Goal: Task Accomplishment & Management: Complete application form

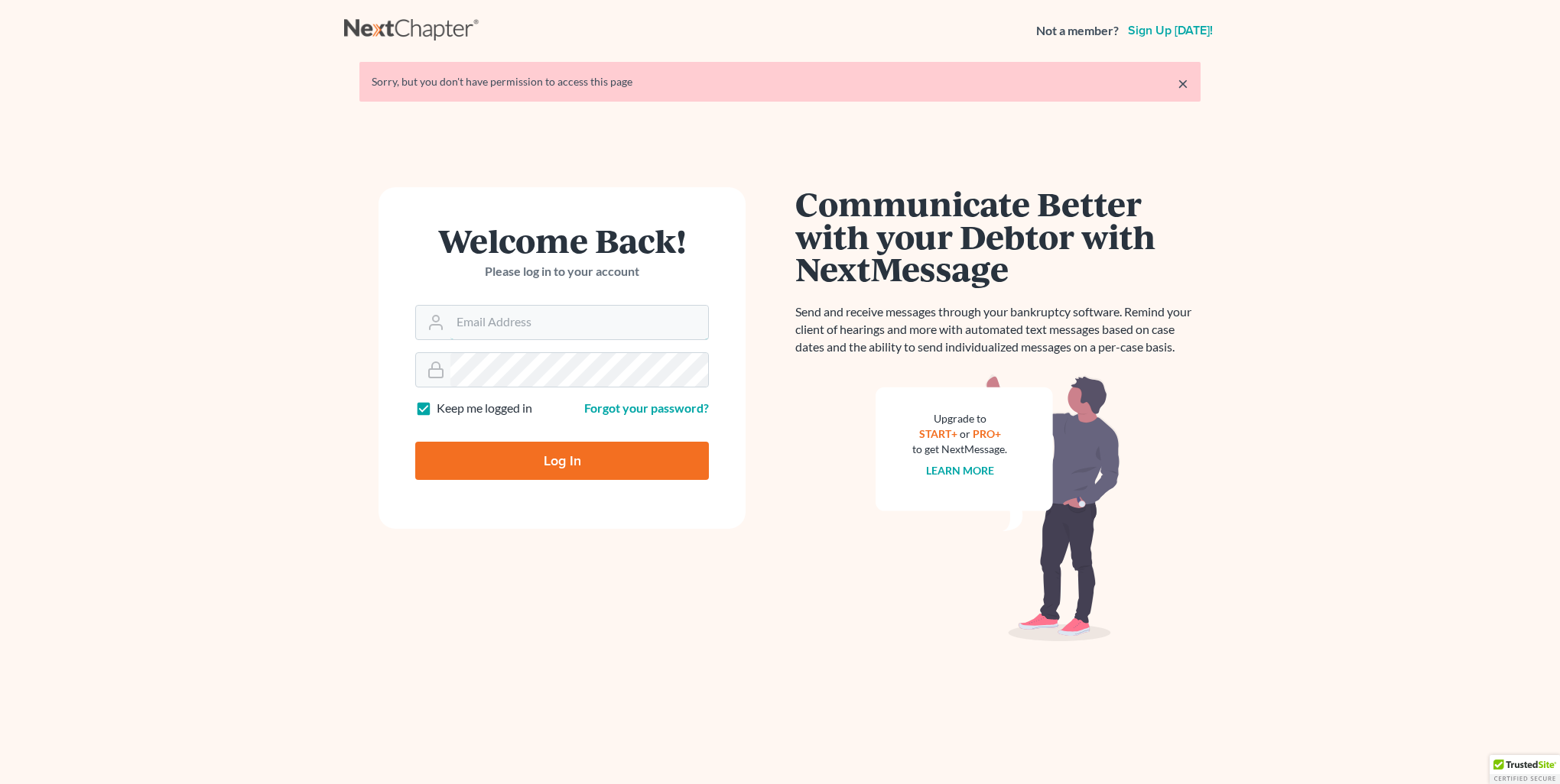
type input "[PERSON_NAME][EMAIL_ADDRESS][DOMAIN_NAME]"
click at [527, 461] on input "Log In" at bounding box center [562, 461] width 293 height 38
type input "Thinking..."
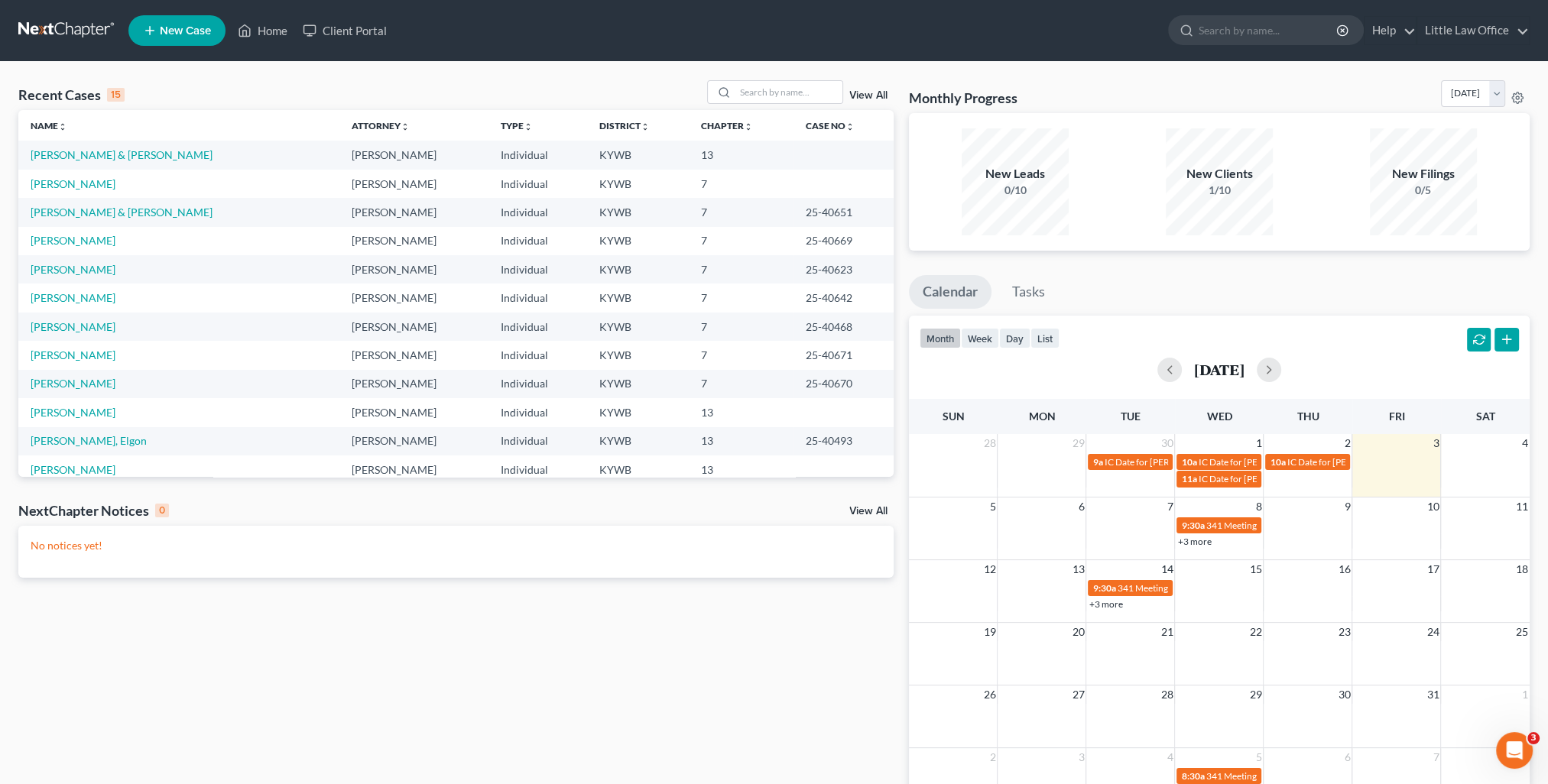
click at [869, 100] on link "View All" at bounding box center [868, 95] width 38 height 11
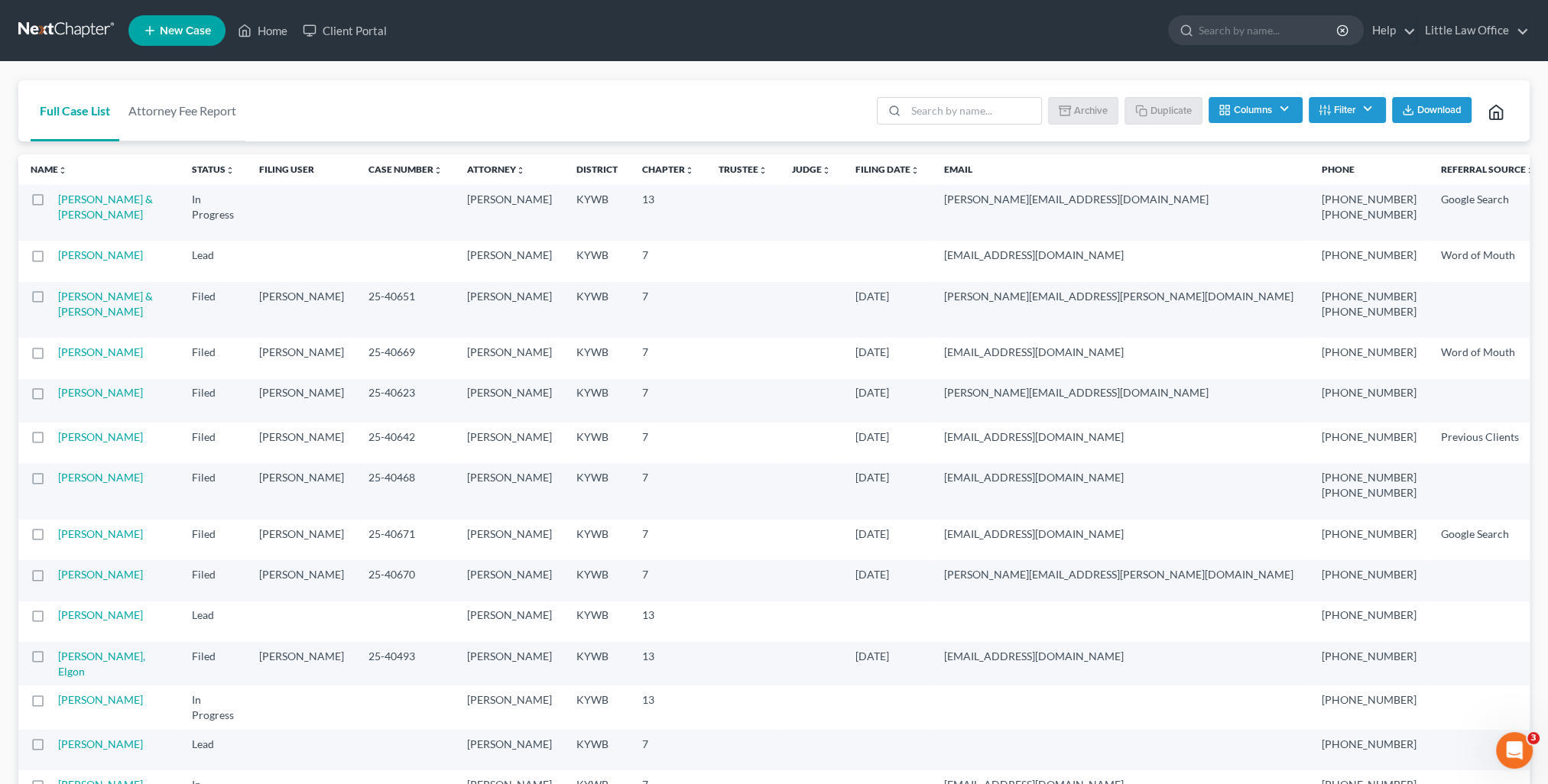
click at [1341, 112] on button "Filter" at bounding box center [1347, 109] width 78 height 26
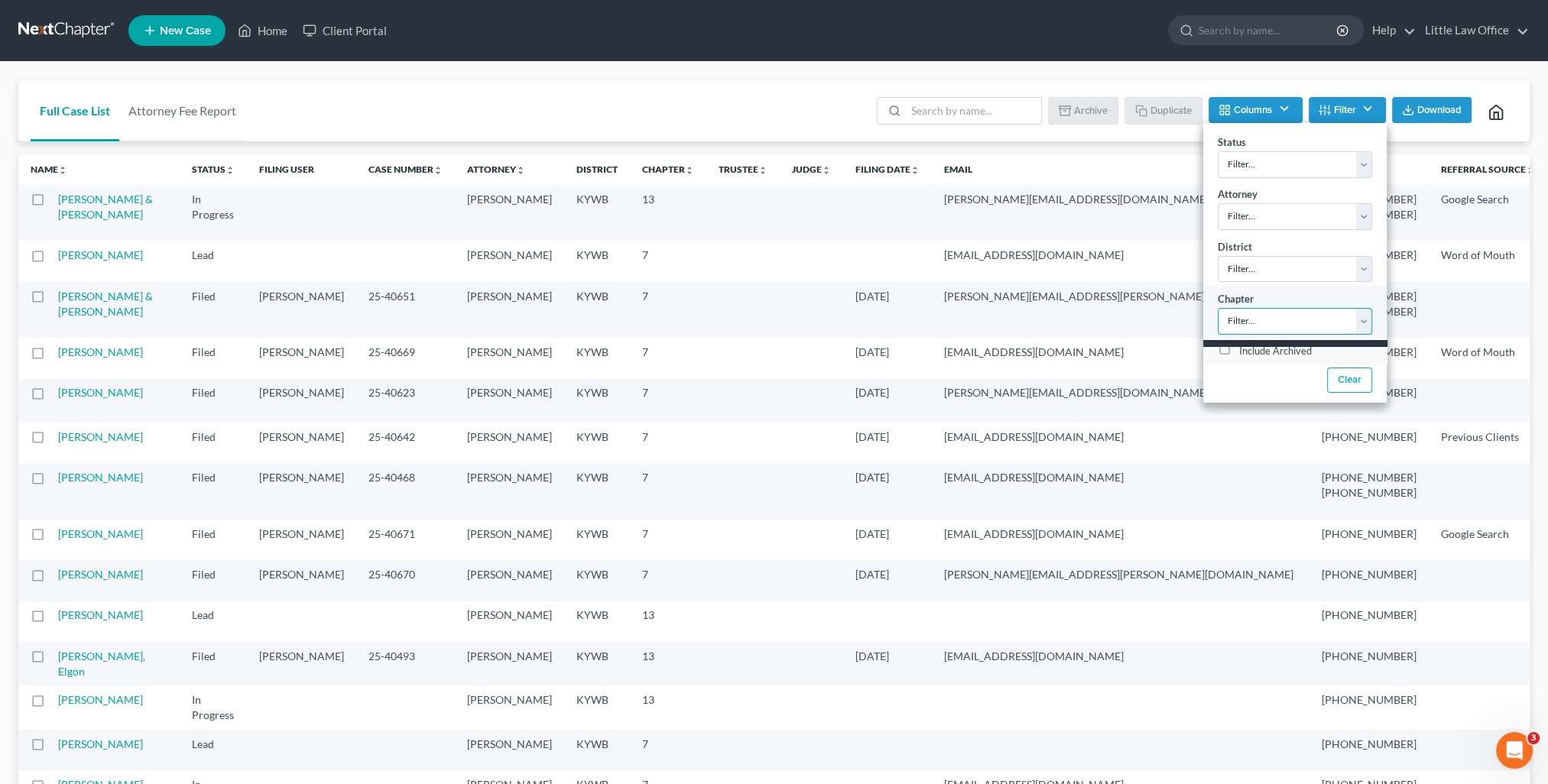
click at [1265, 319] on select "Filter... 7 11 13" at bounding box center [1294, 321] width 154 height 27
select select "2"
click at [1217, 308] on select "Filter... 7 11 13" at bounding box center [1294, 321] width 154 height 27
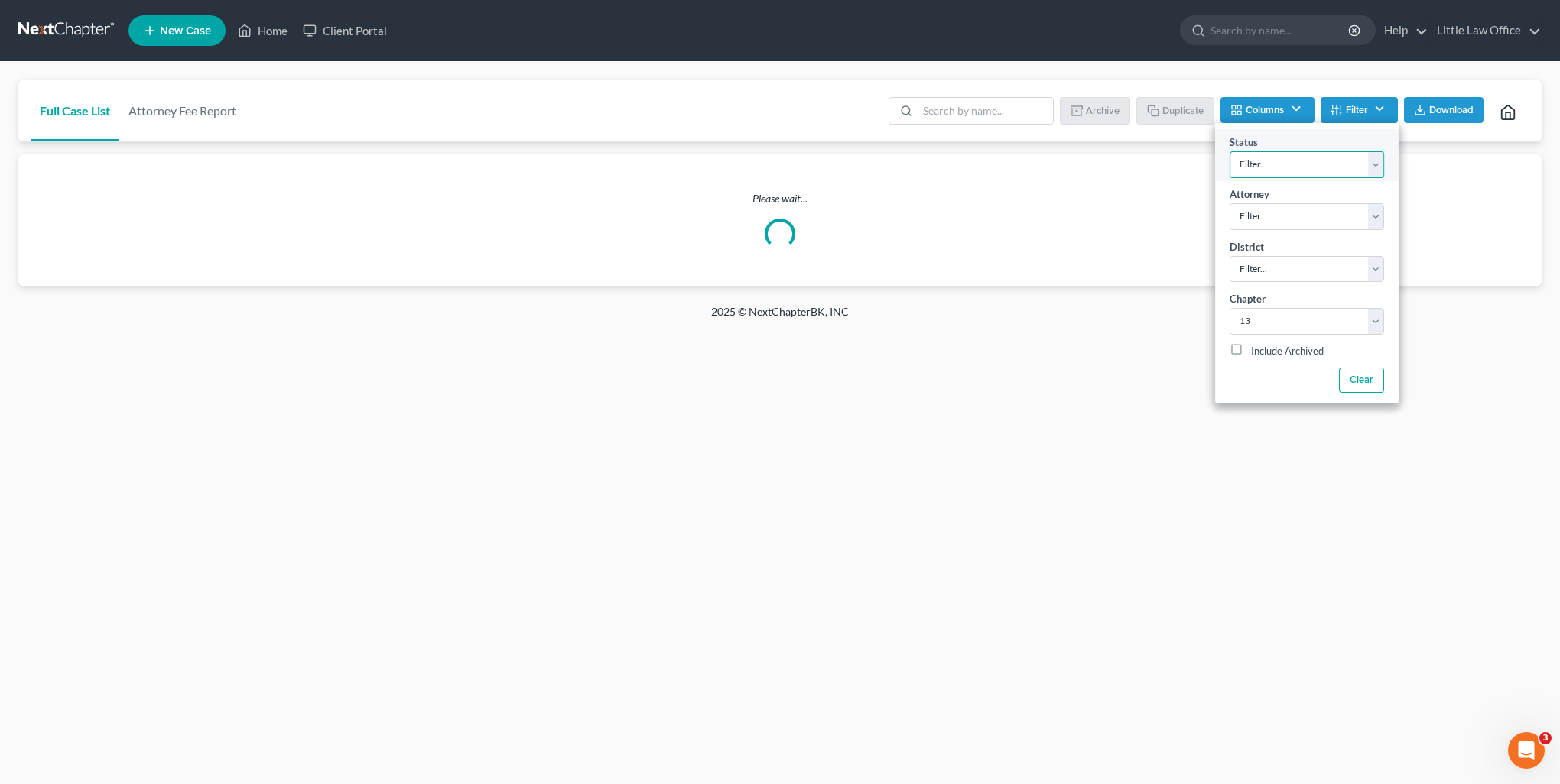
click at [1259, 169] on select "Filter... Discharged Discharged & Reported Discharge Litigation Dismissal Notic…" at bounding box center [1306, 165] width 154 height 27
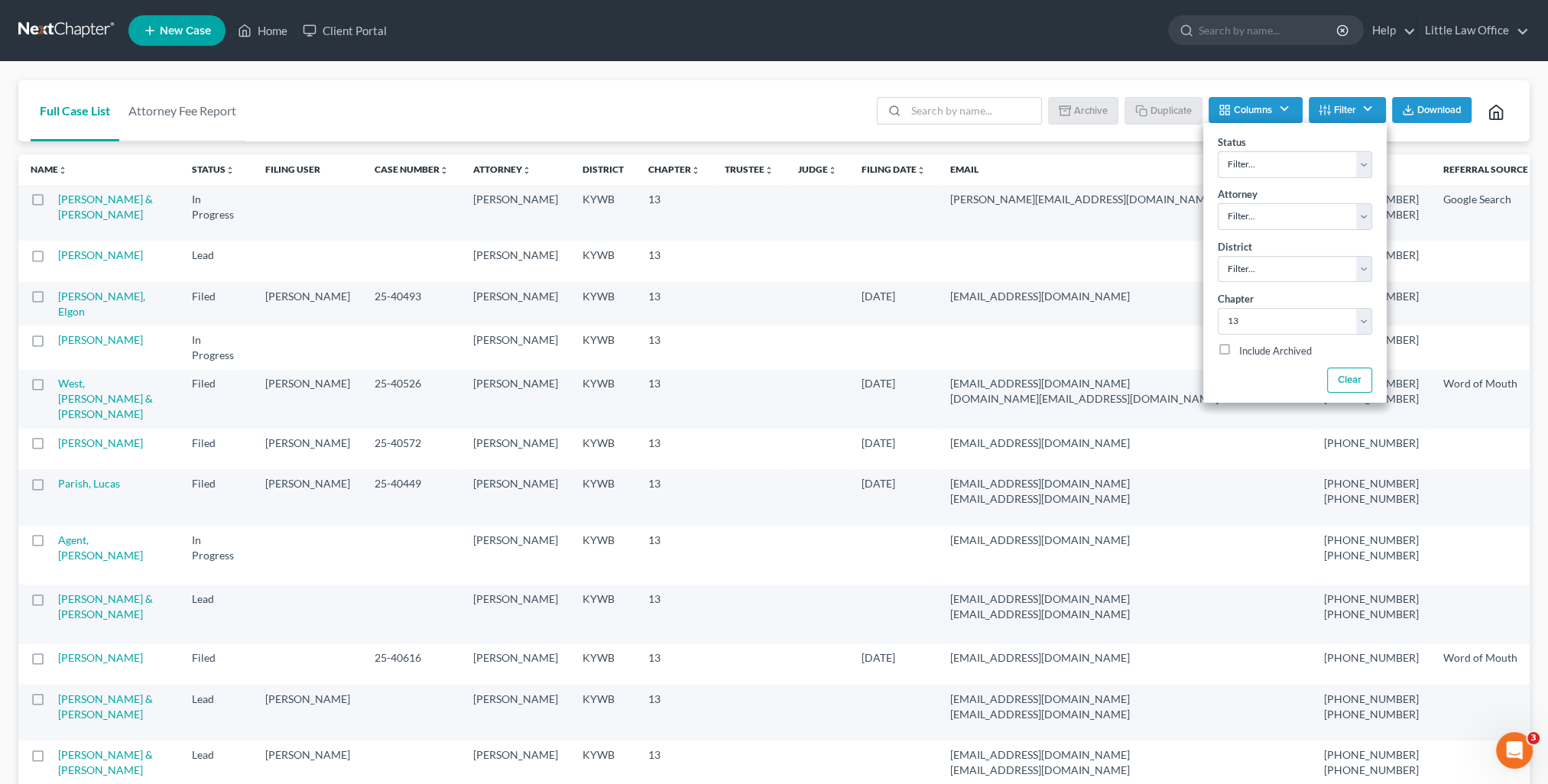
click at [575, 93] on div "Full Case List Attorney Fee Report Batch Download Archive Un-archive Duplicate …" at bounding box center [774, 111] width 1512 height 62
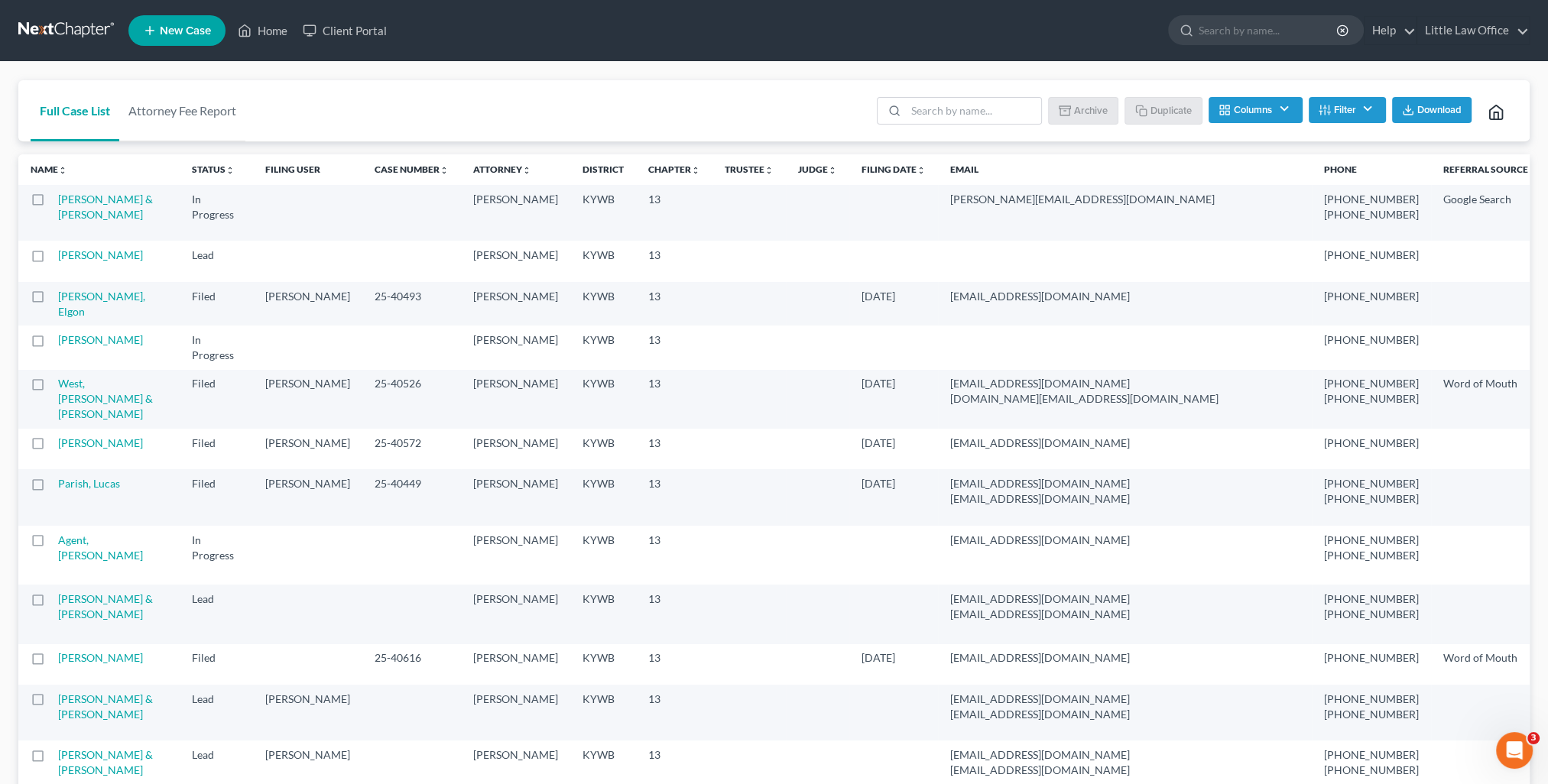
click at [278, 101] on div "Full Case List Attorney Fee Report Batch Download Archive Un-archive Duplicate …" at bounding box center [774, 111] width 1512 height 62
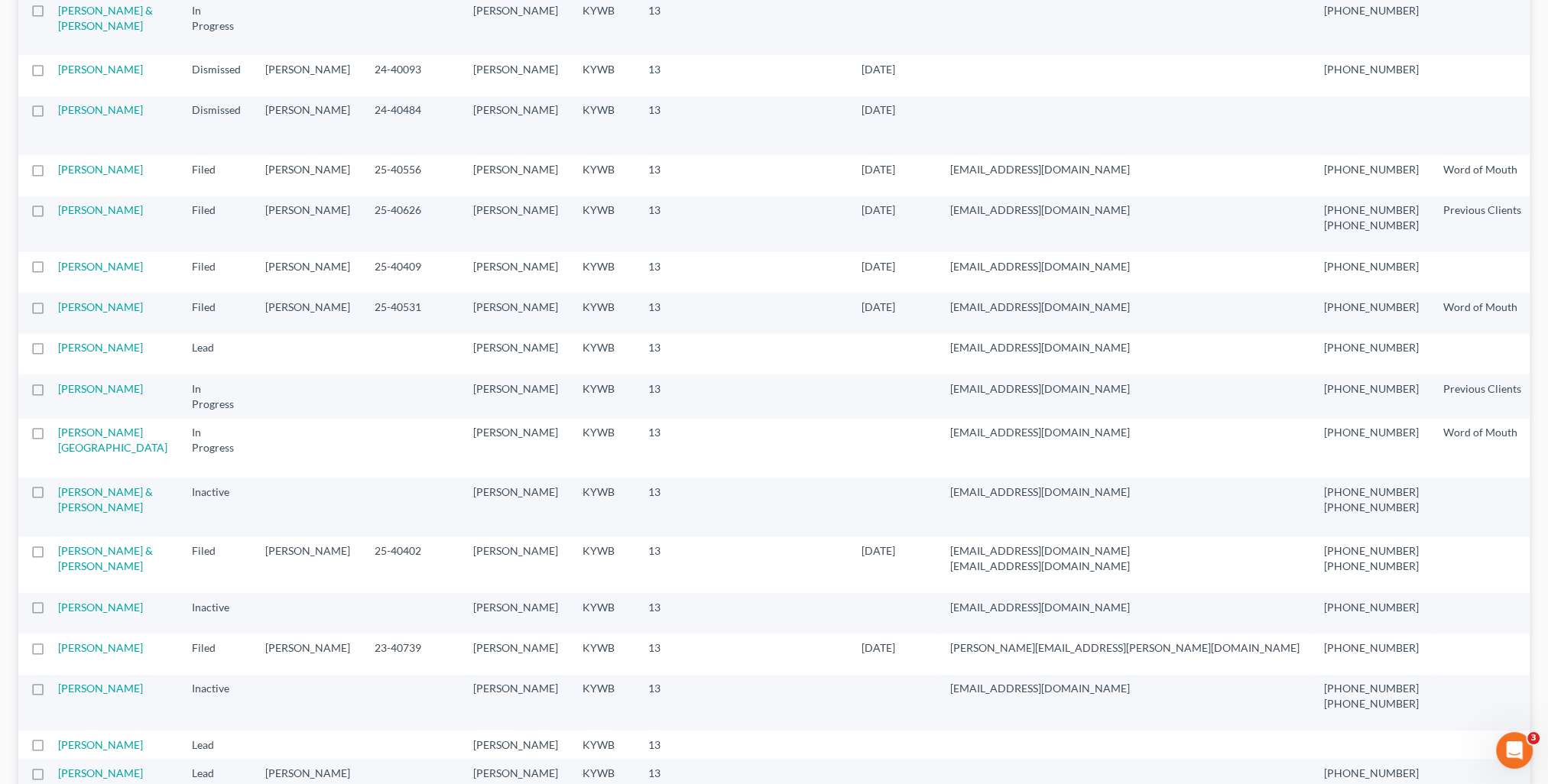
scroll to position [1139, 0]
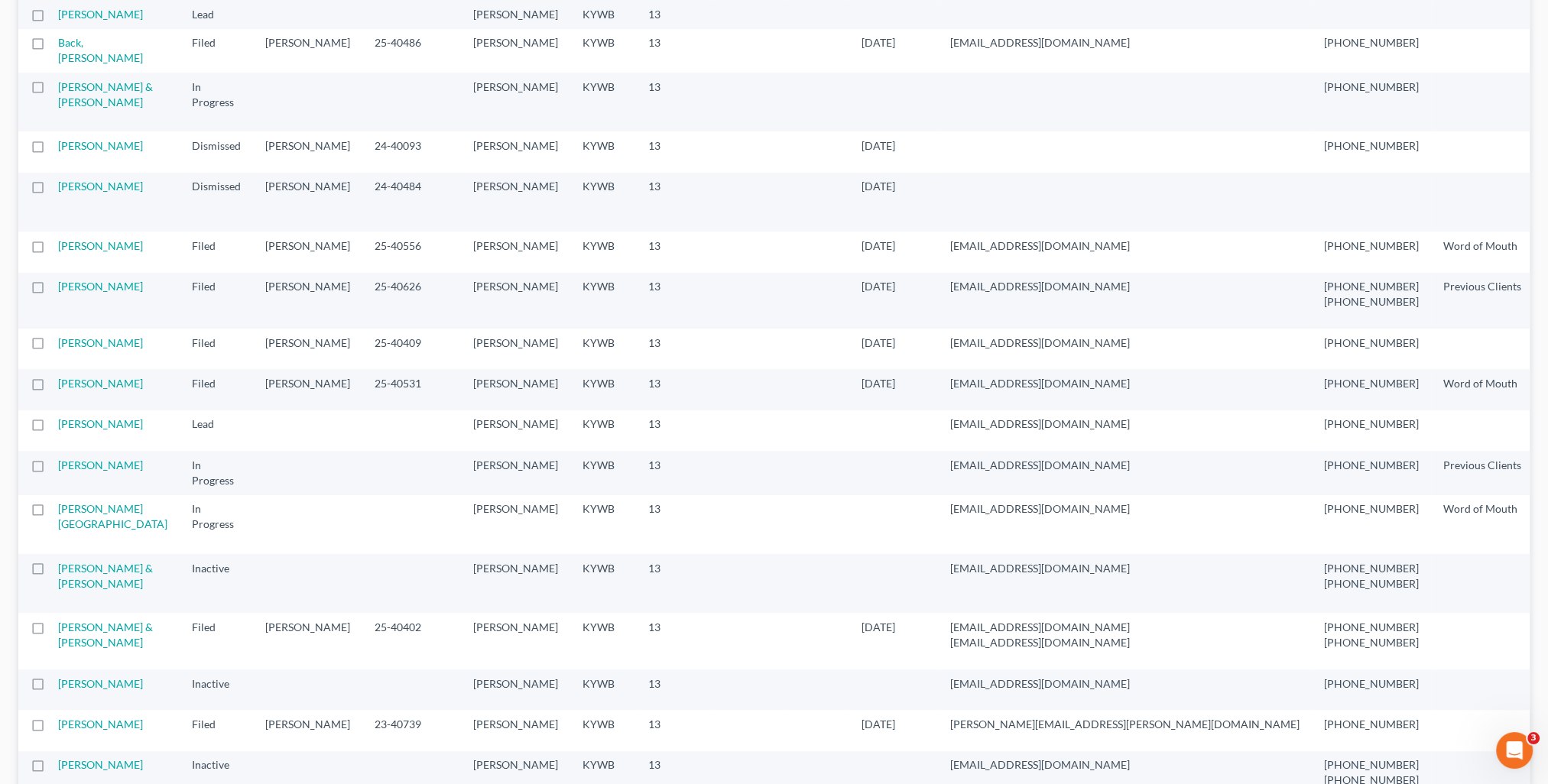
select select "4"
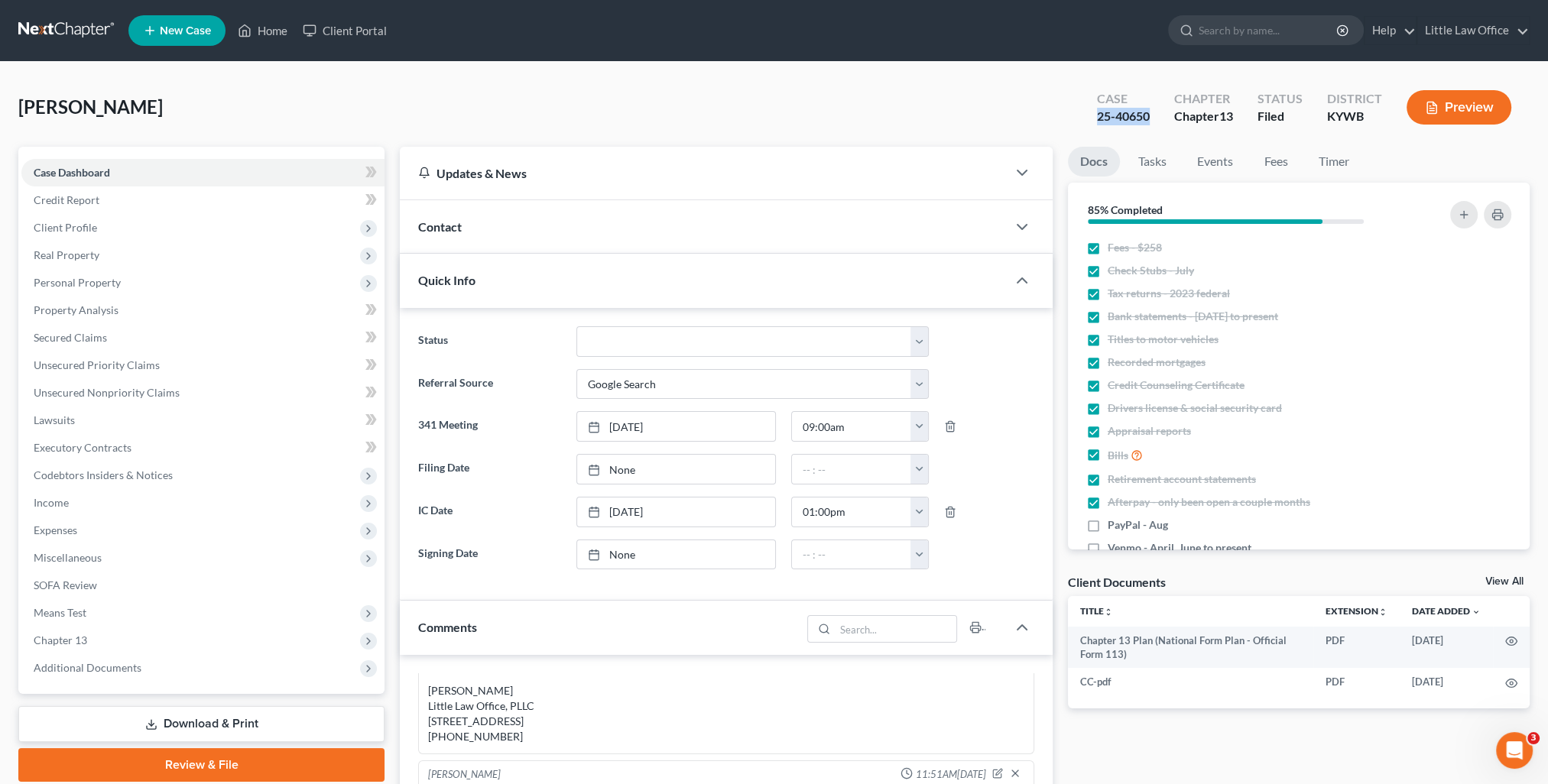
drag, startPoint x: 1093, startPoint y: 116, endPoint x: 1149, endPoint y: 127, distance: 57.1
click at [1149, 127] on div "Case 25-40650" at bounding box center [1123, 108] width 78 height 45
copy div "25-40650"
click at [159, 670] on span "Additional Documents" at bounding box center [202, 668] width 363 height 28
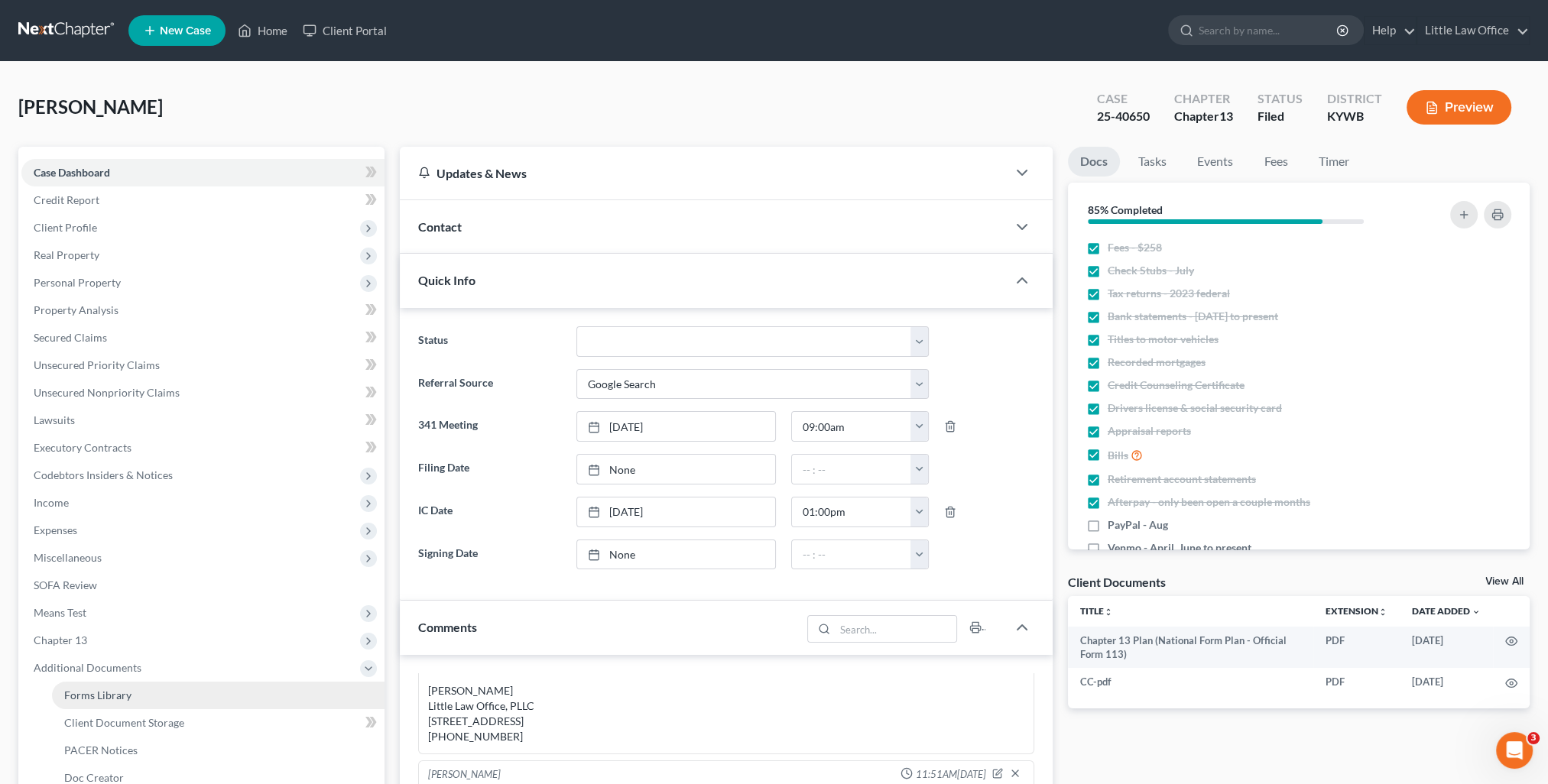
scroll to position [77, 0]
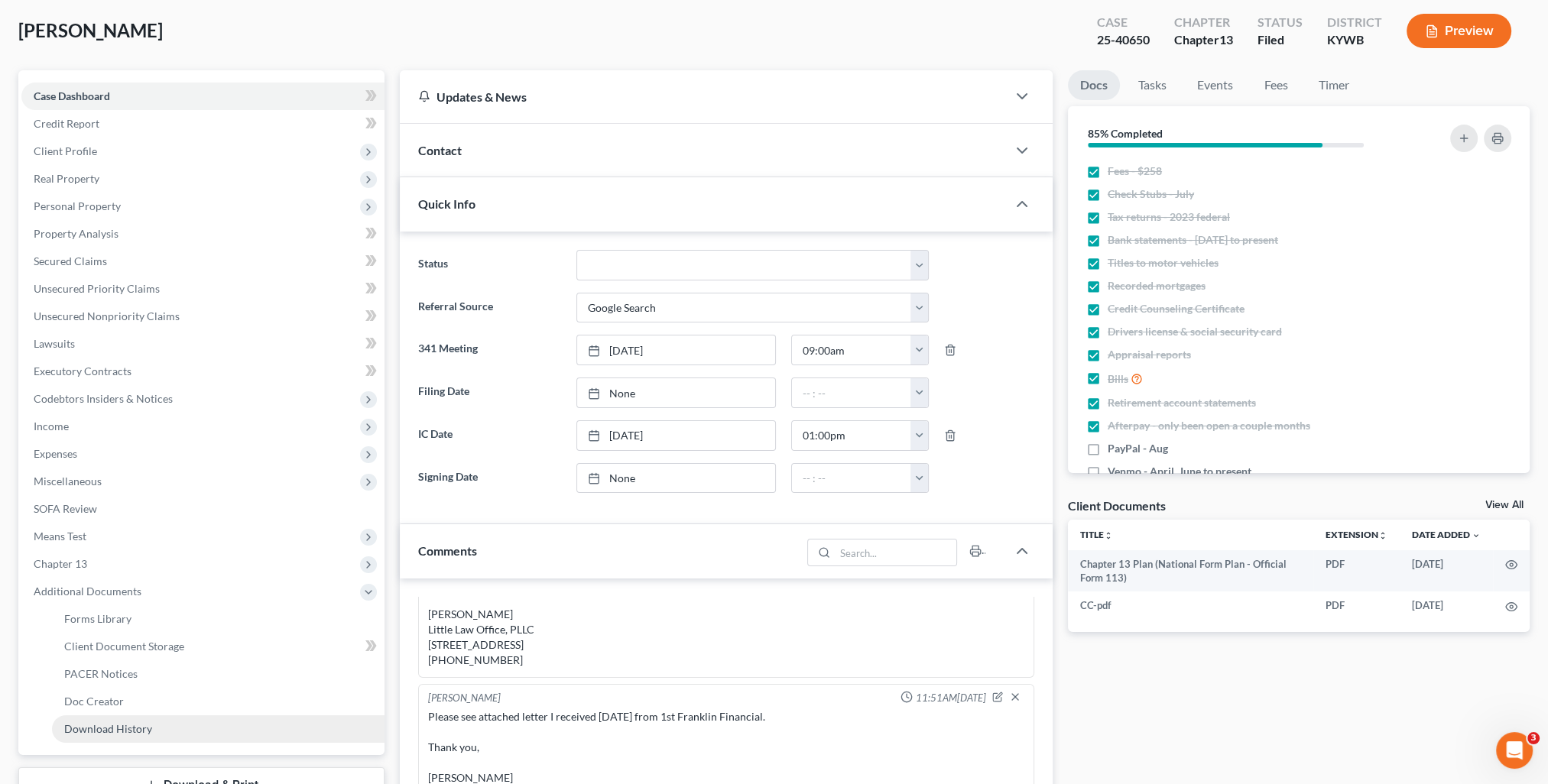
click at [191, 723] on link "Download History" at bounding box center [218, 728] width 333 height 28
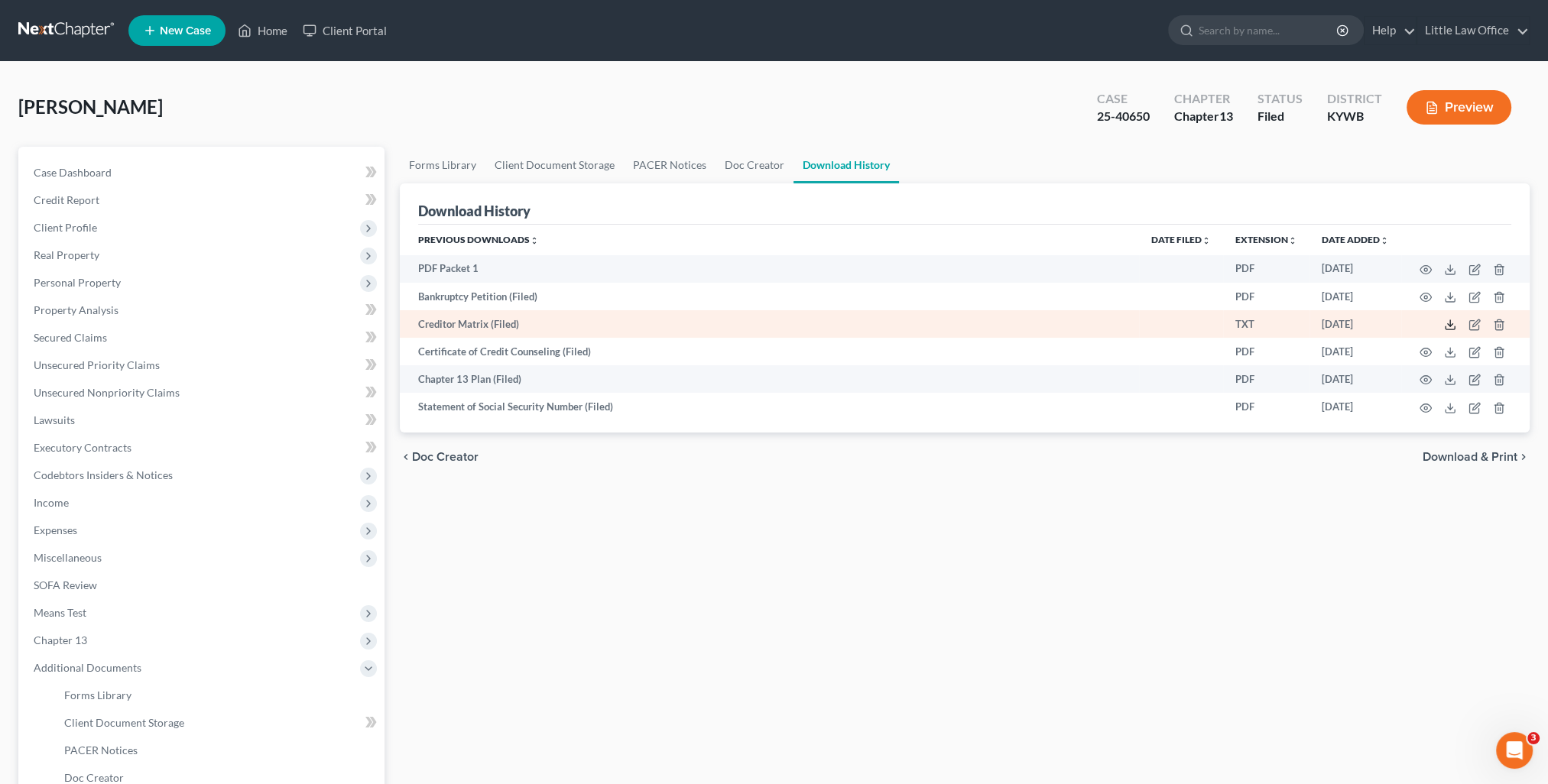
click at [1447, 328] on icon at bounding box center [1449, 325] width 12 height 12
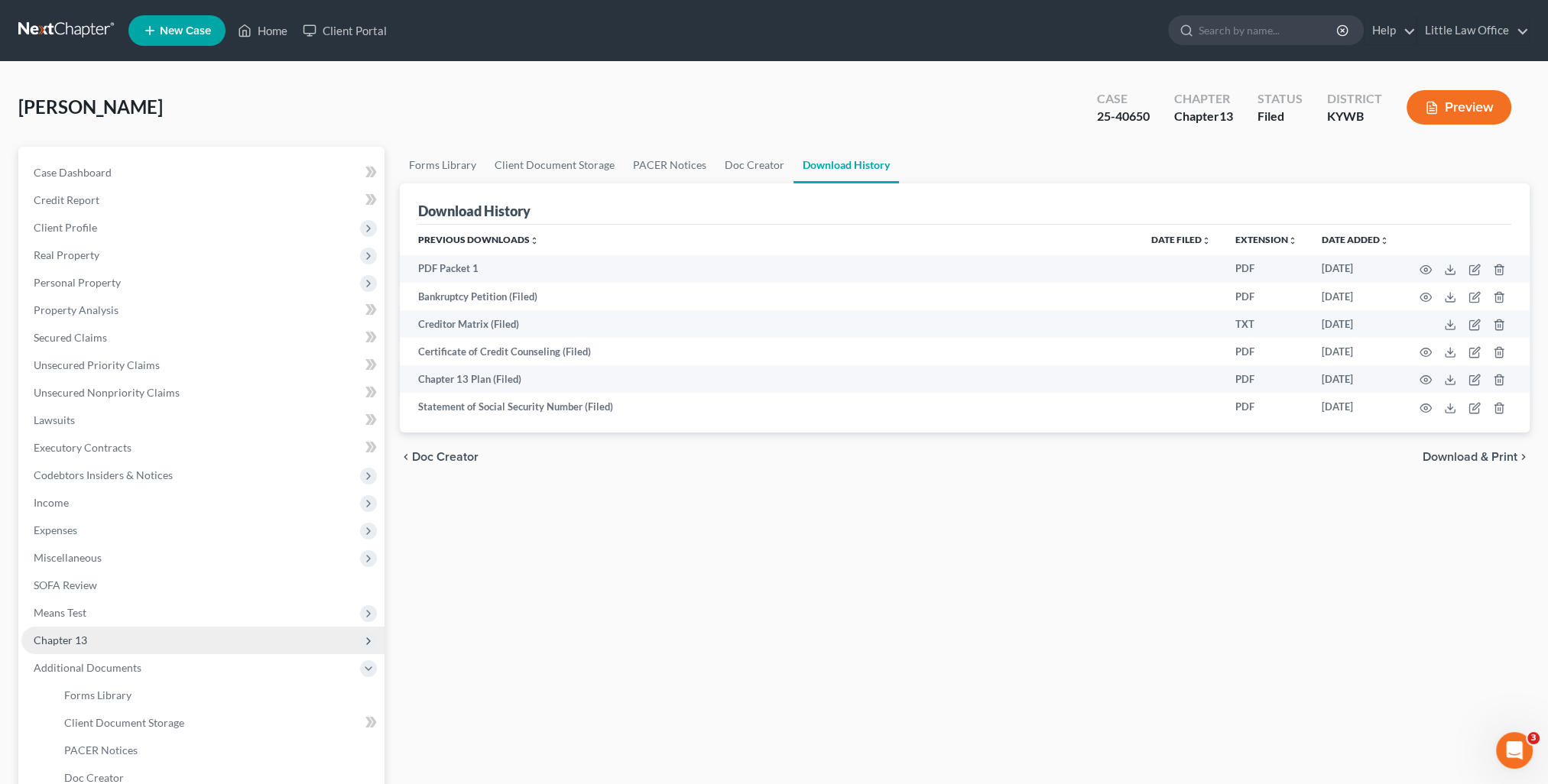
click at [78, 638] on span "Chapter 13" at bounding box center [60, 640] width 54 height 13
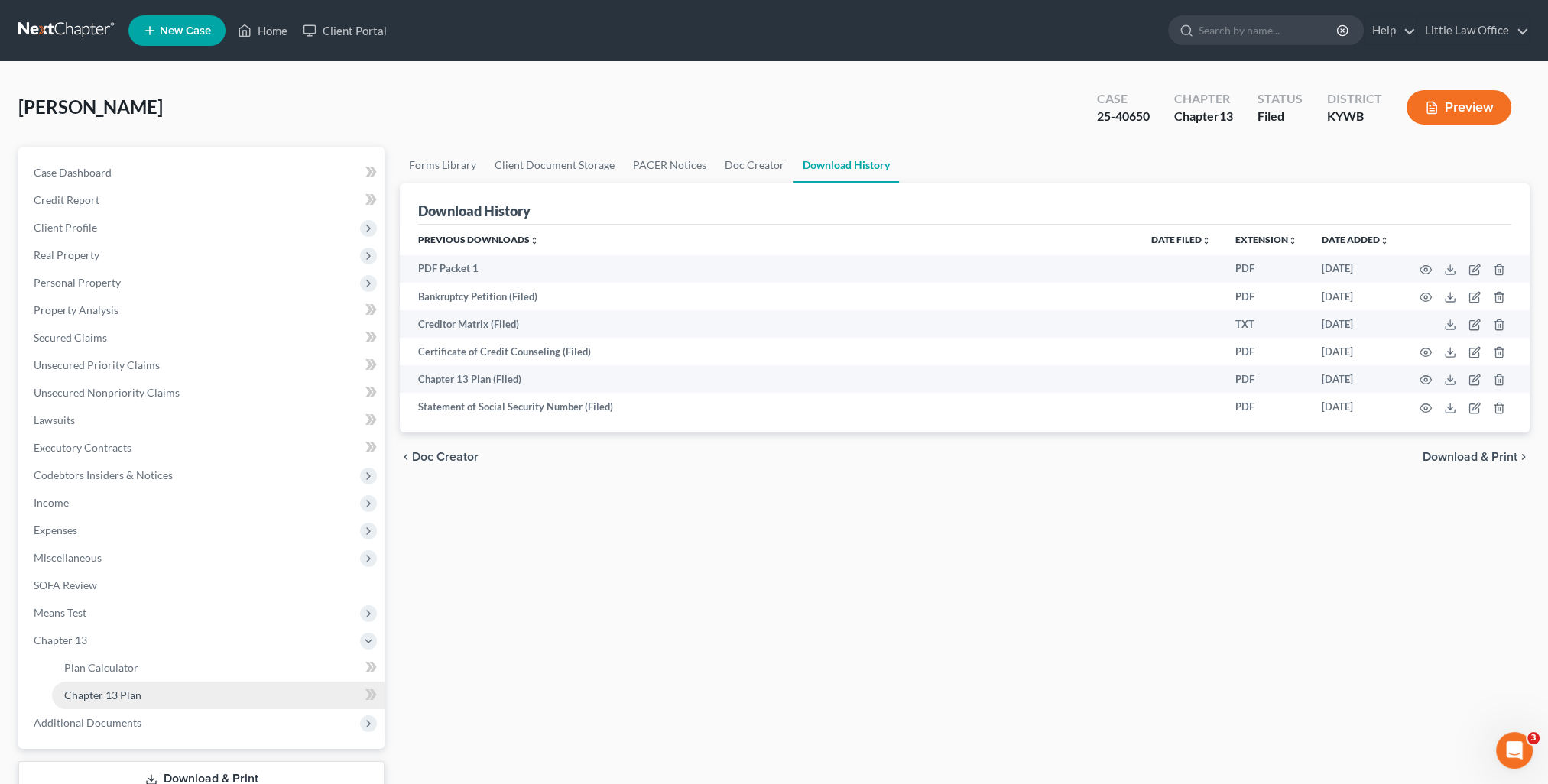
click at [104, 690] on span "Chapter 13 Plan" at bounding box center [103, 695] width 78 height 13
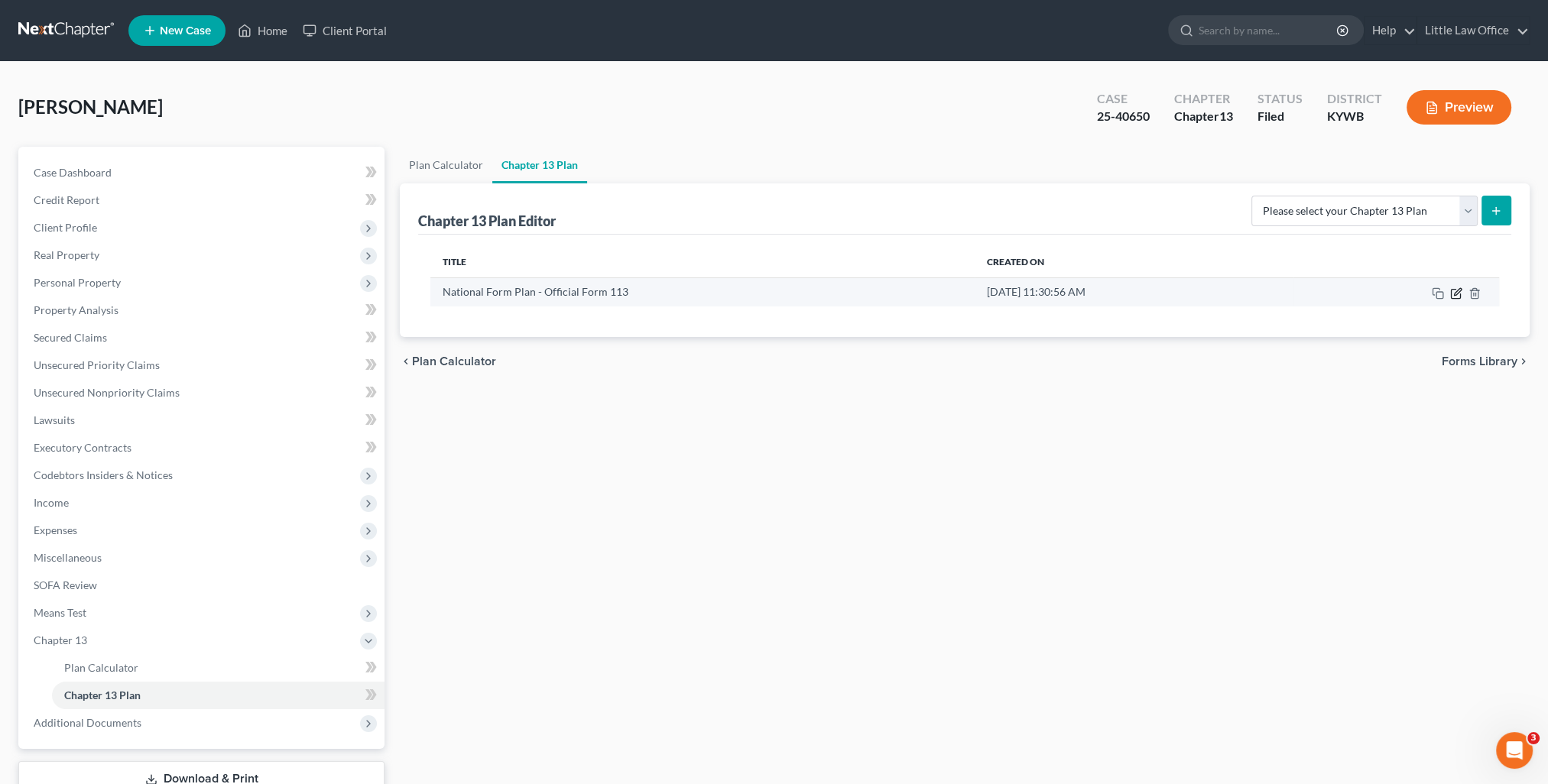
click at [1452, 294] on icon "button" at bounding box center [1456, 293] width 12 height 12
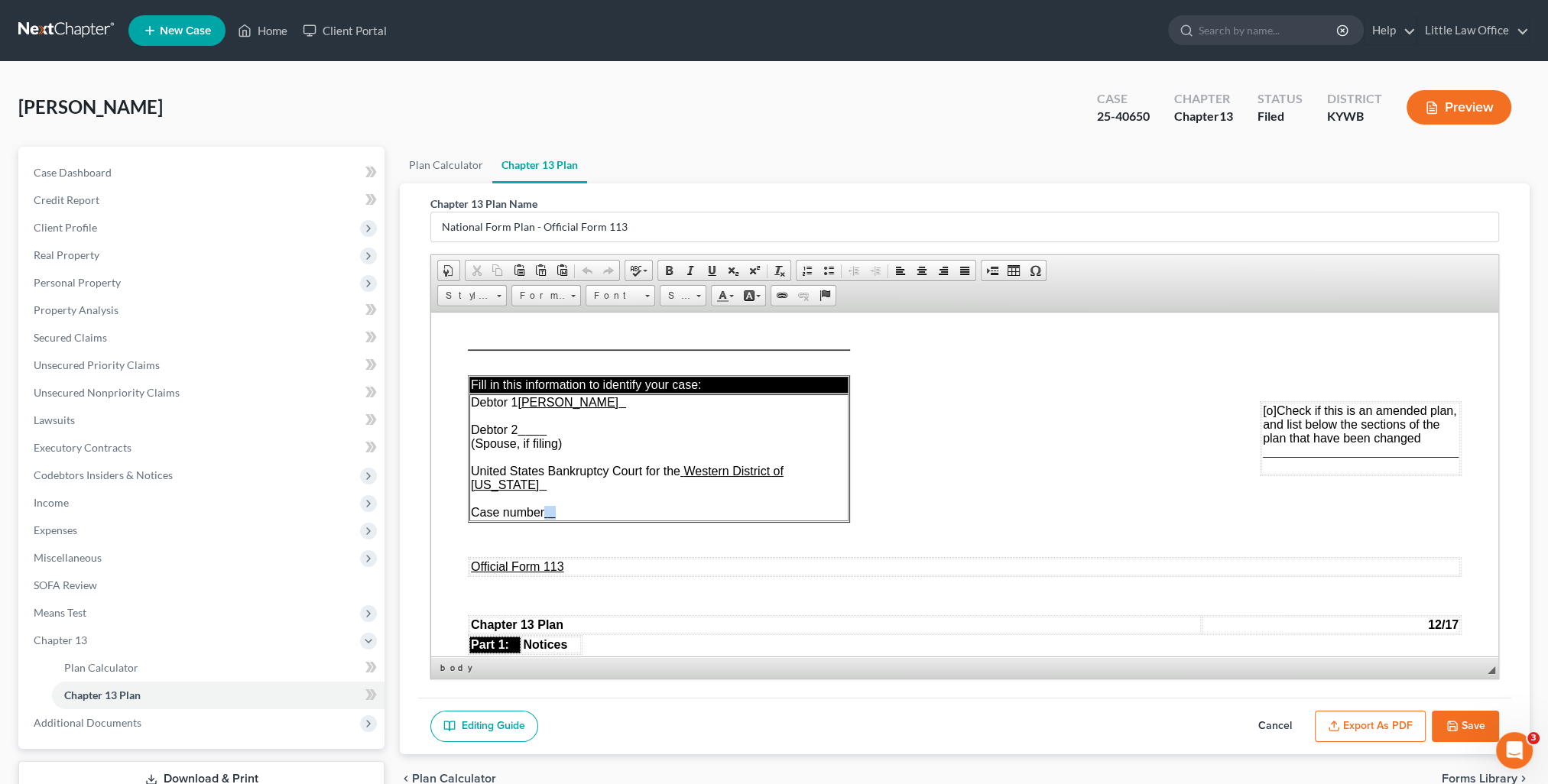
drag, startPoint x: 546, startPoint y: 512, endPoint x: 561, endPoint y: 513, distance: 15.0
click at [561, 513] on td "Debtor 1 Kimberly Gail Ford Debtor 2 (Spouse, if filing) United States Bankrupt…" at bounding box center [659, 457] width 380 height 127
click at [1382, 730] on button "Export as PDF" at bounding box center [1371, 726] width 111 height 32
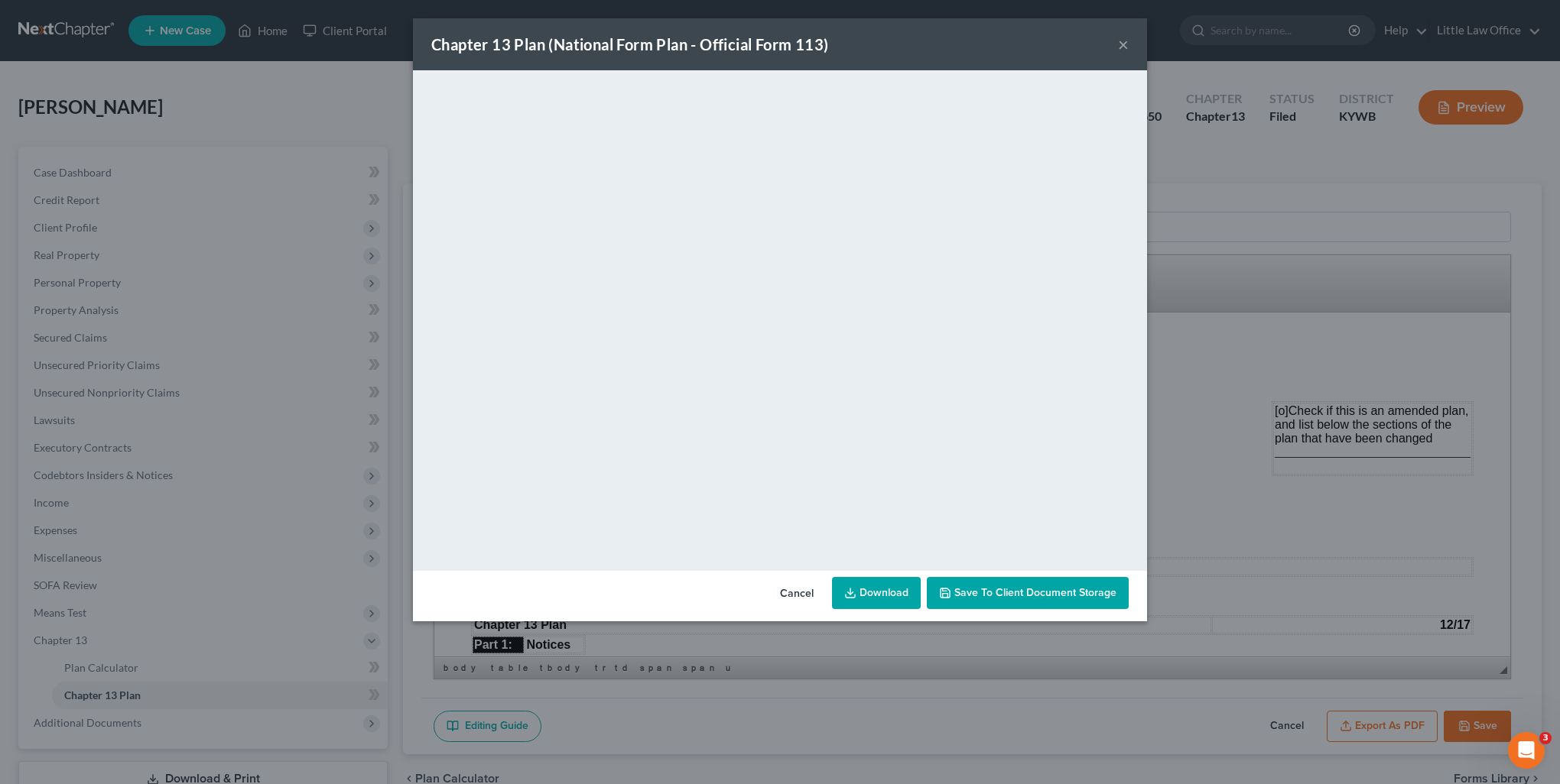
click at [1123, 47] on button "×" at bounding box center [1123, 44] width 11 height 18
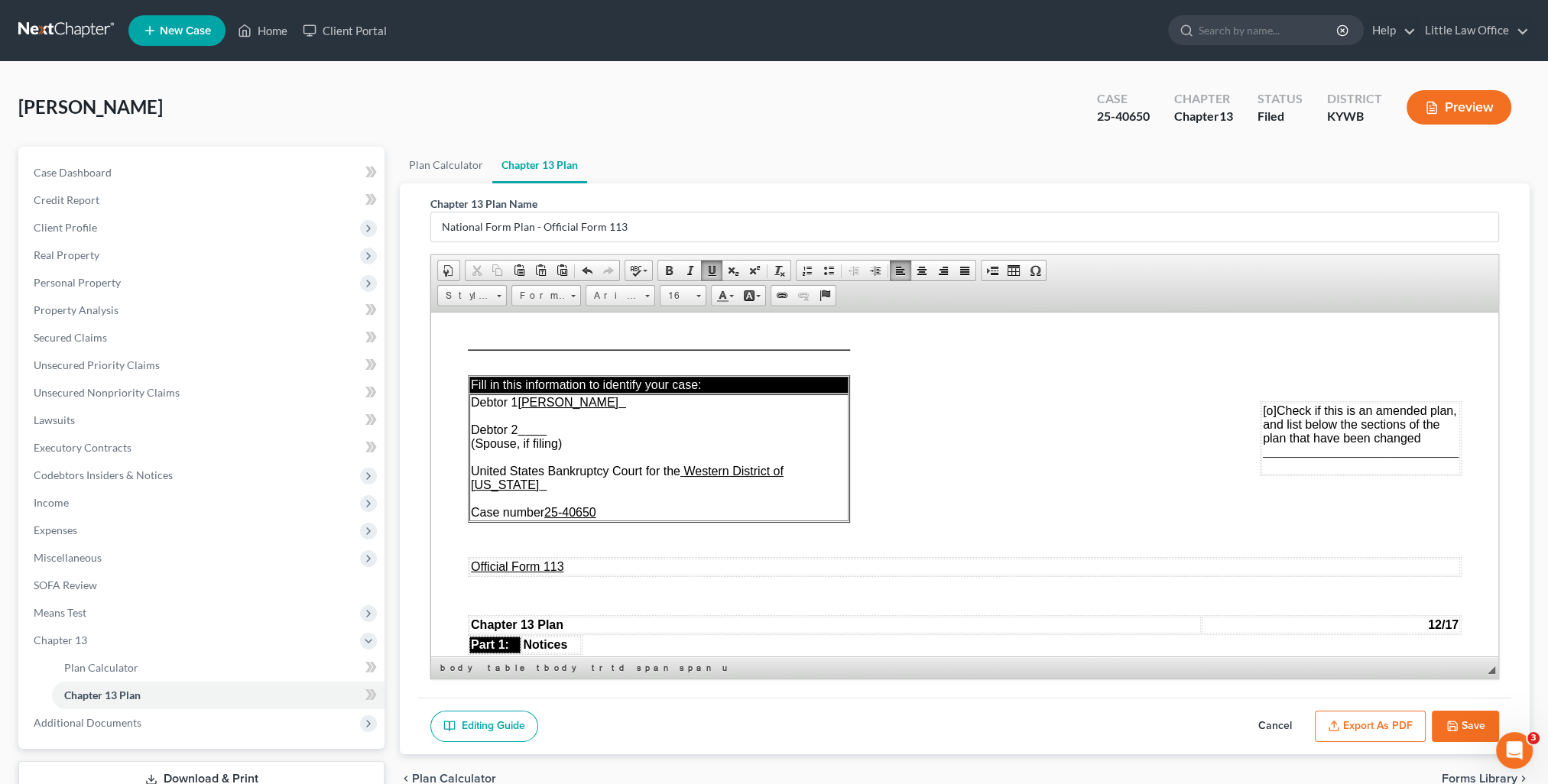
drag, startPoint x: 1457, startPoint y: 729, endPoint x: 560, endPoint y: 322, distance: 985.0
click at [1457, 729] on button "Save" at bounding box center [1466, 726] width 67 height 32
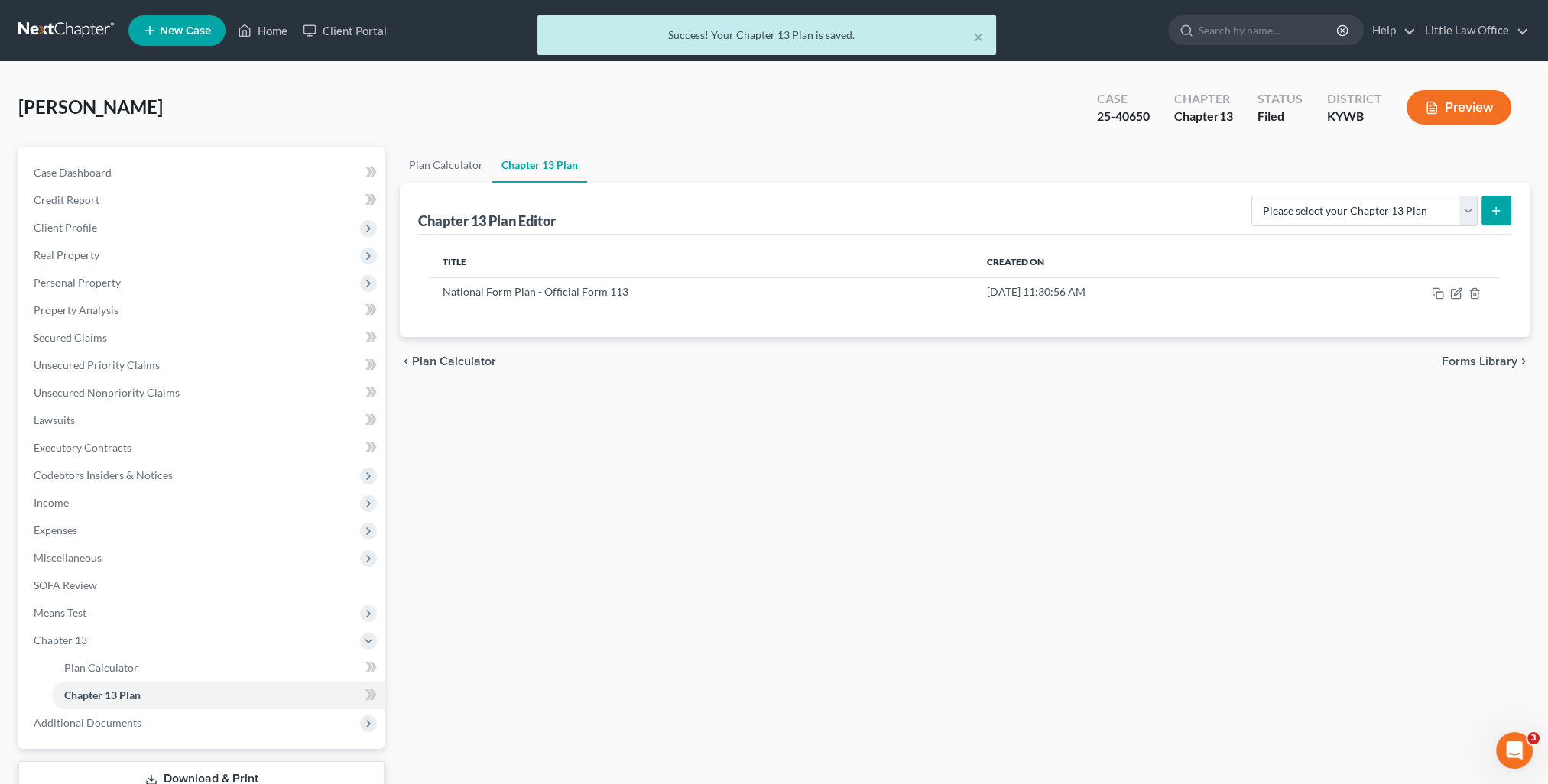
click at [291, 35] on div "× Success! Your Chapter 13 Plan is saved." at bounding box center [766, 38] width 1548 height 47
drag, startPoint x: 279, startPoint y: 38, endPoint x: 976, endPoint y: 18, distance: 697.3
click at [279, 38] on div "× Success! Your Chapter 13 Plan is saved." at bounding box center [766, 38] width 1548 height 47
click at [976, 39] on button "×" at bounding box center [978, 36] width 11 height 18
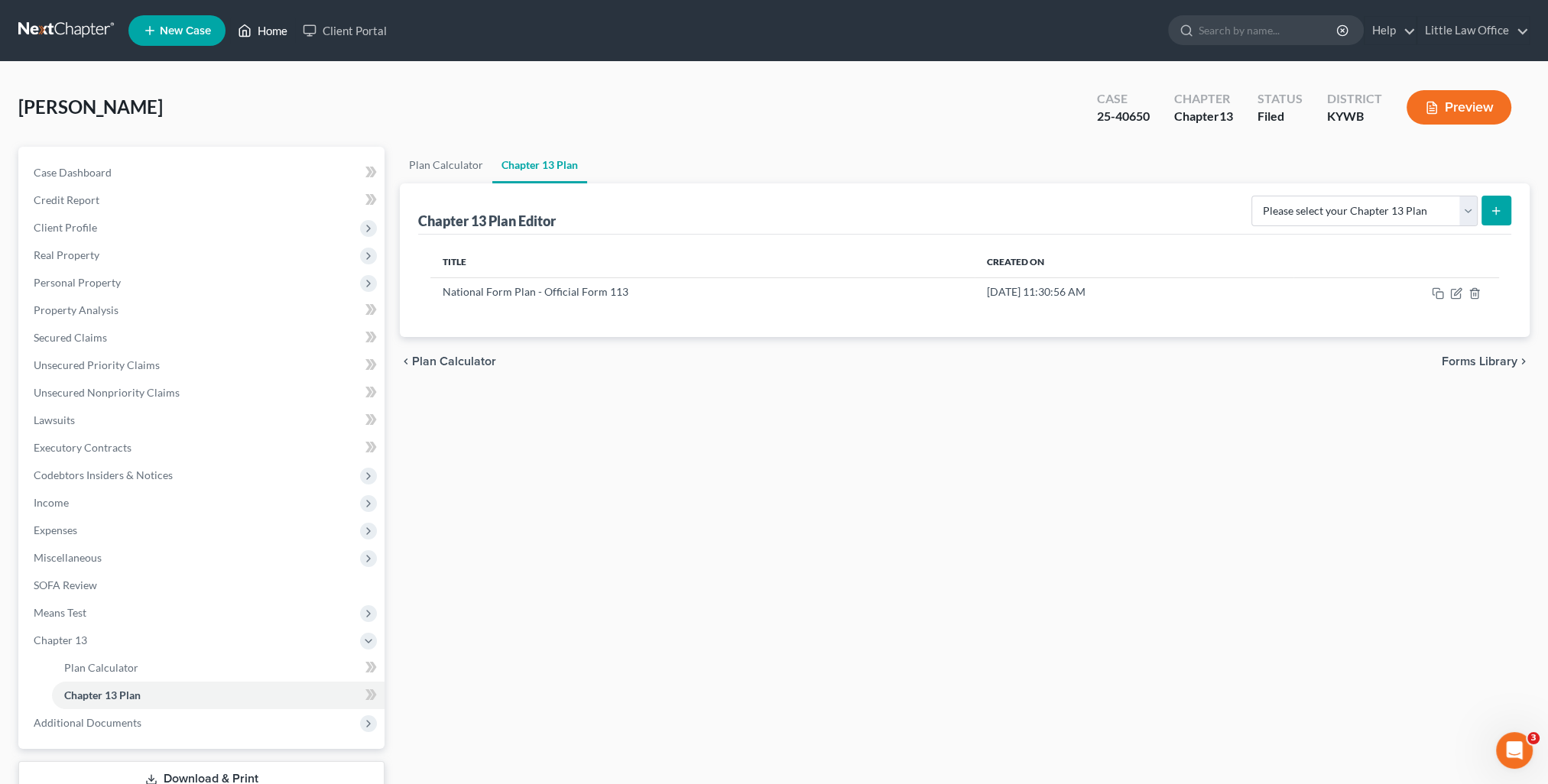
click at [281, 30] on link "Home" at bounding box center [263, 31] width 65 height 28
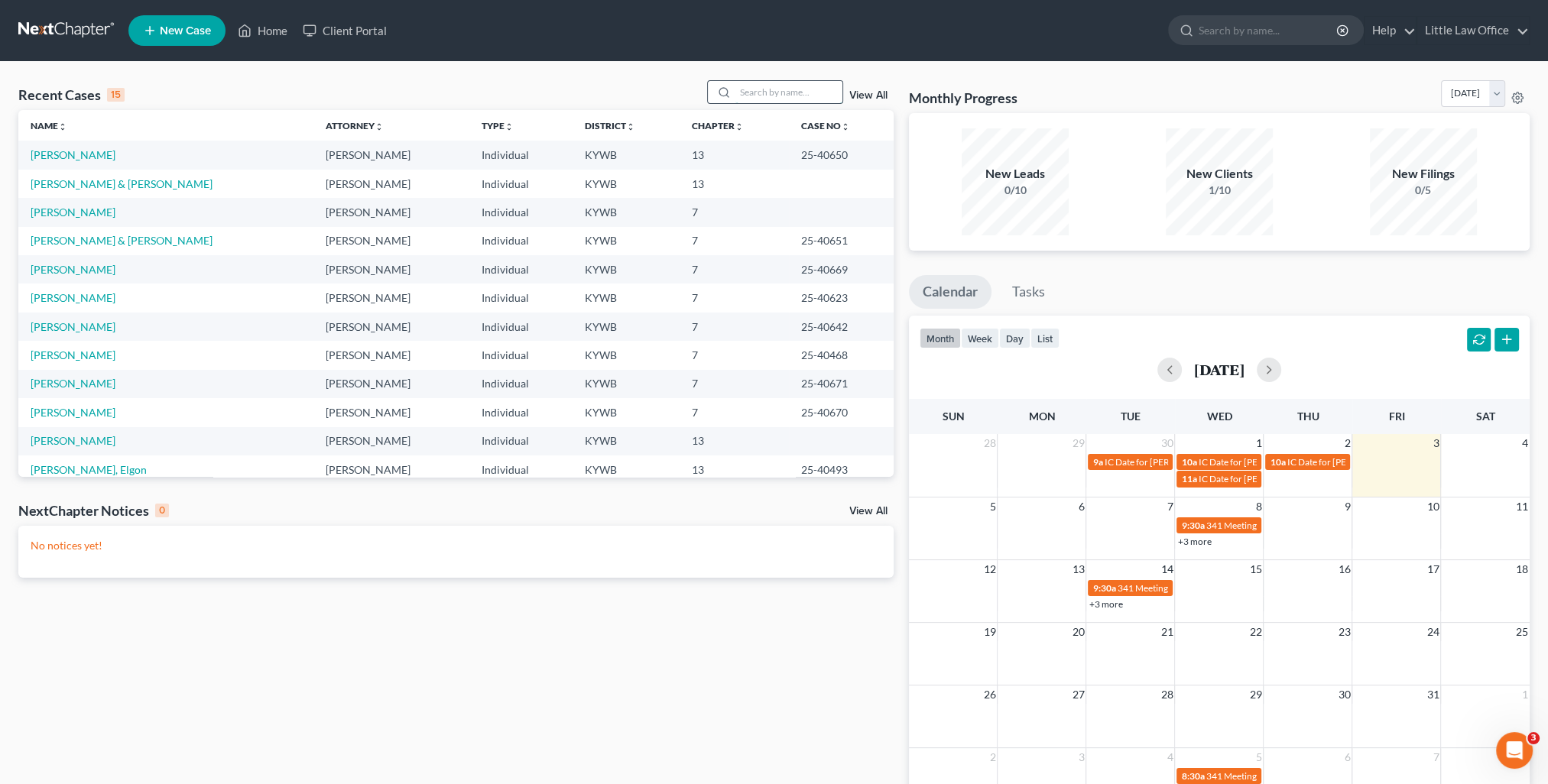
click at [762, 87] on input "search" at bounding box center [789, 92] width 107 height 22
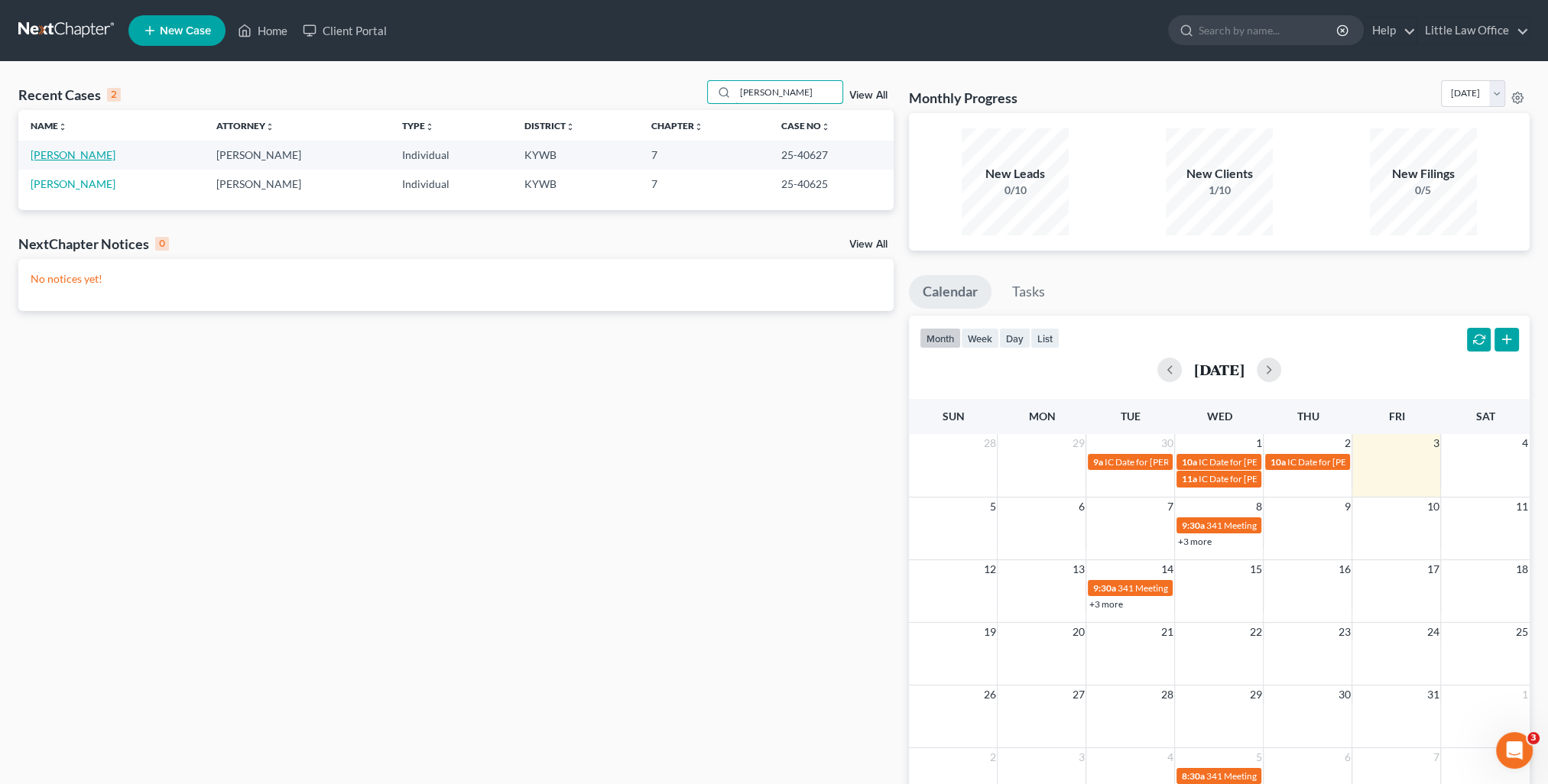
type input "braden"
click at [80, 157] on link "Braden, Donna" at bounding box center [73, 155] width 85 height 13
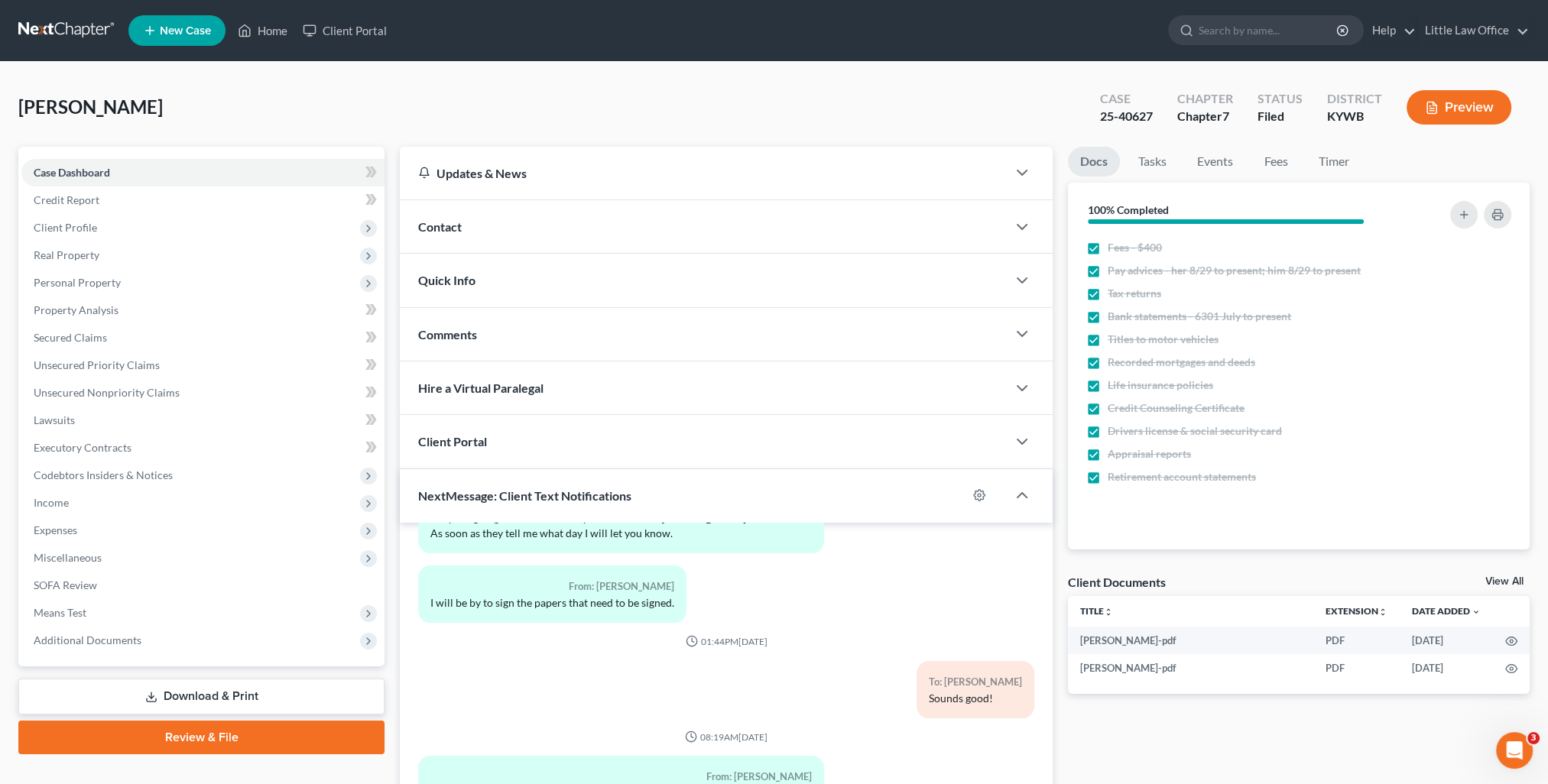
scroll to position [137, 0]
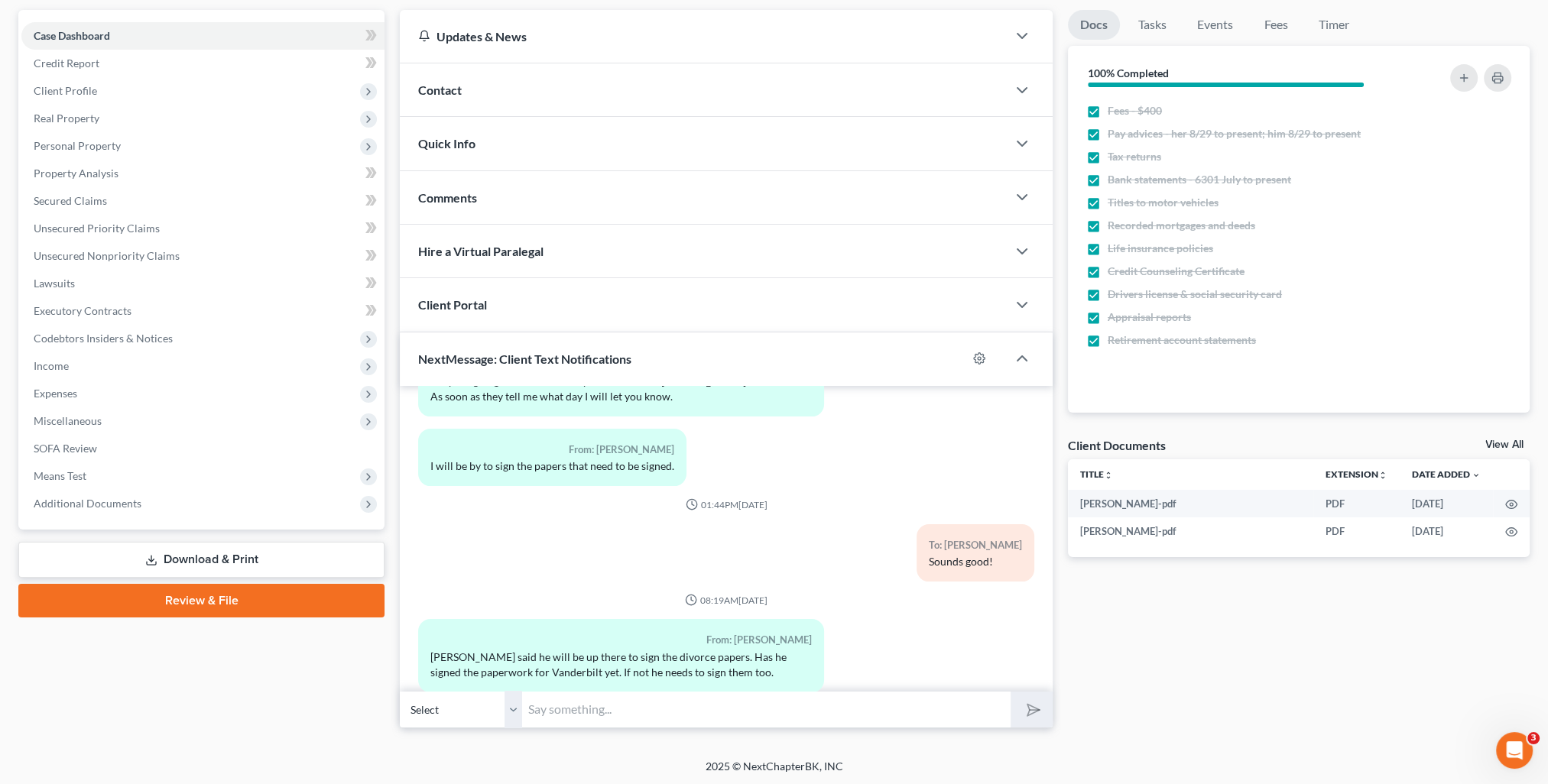
click at [571, 717] on input "text" at bounding box center [767, 709] width 489 height 37
type input "Ok. I will let Kara know. No - he has not signed the Vanderbilt paperwork yet."
click at [1038, 706] on icon "submit" at bounding box center [1030, 709] width 21 height 21
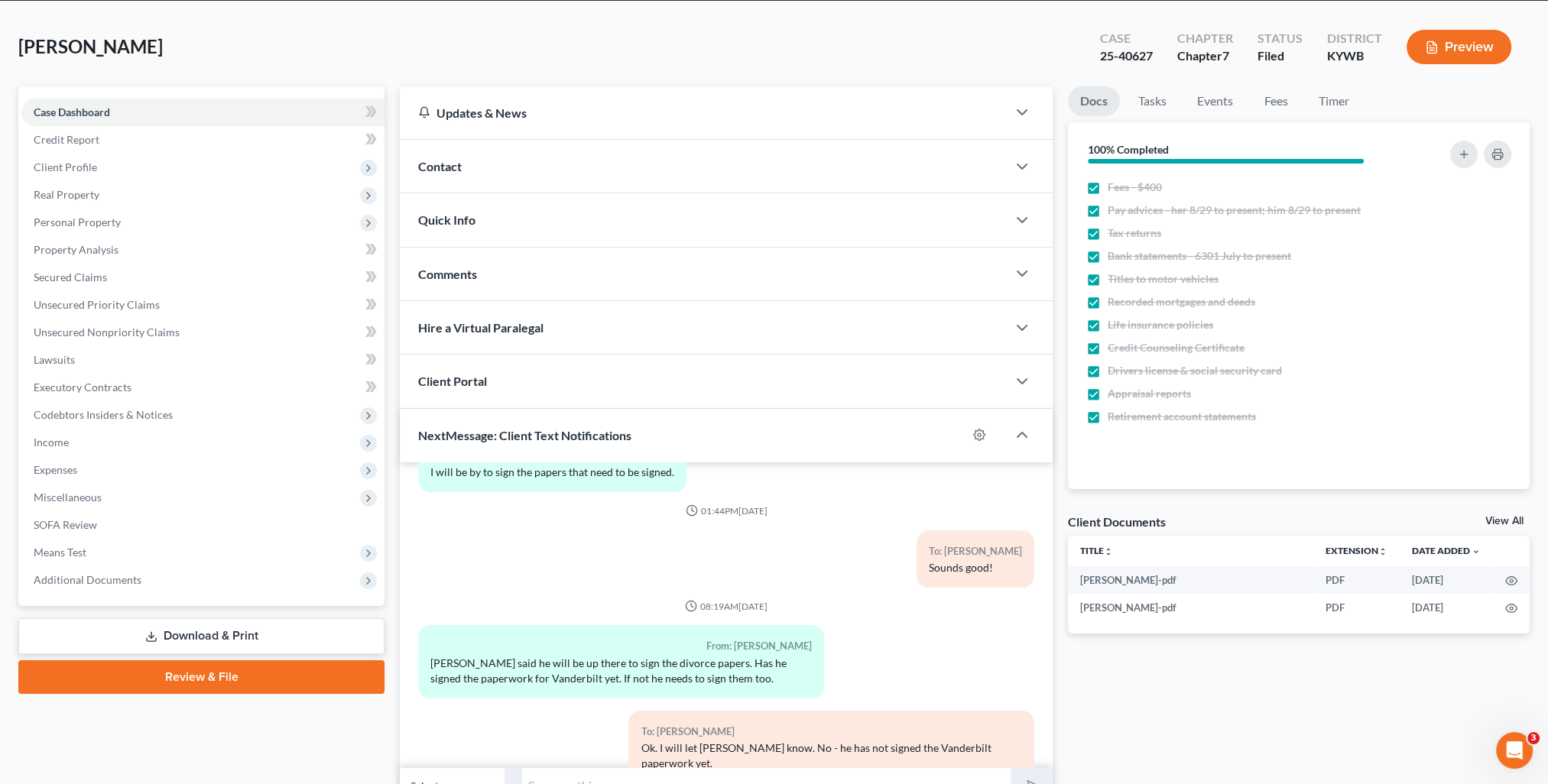
scroll to position [0, 0]
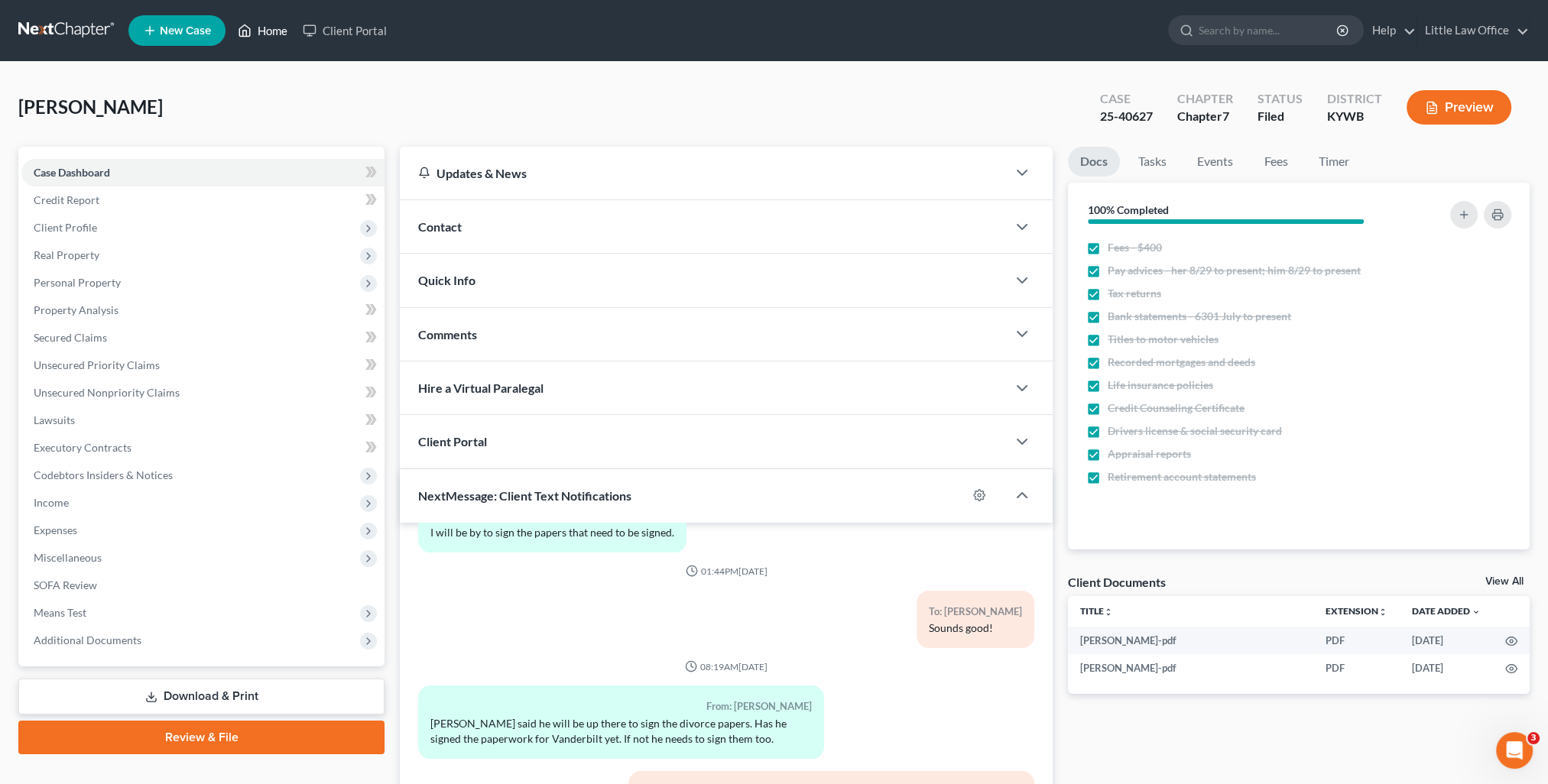
click at [274, 36] on link "Home" at bounding box center [263, 31] width 65 height 28
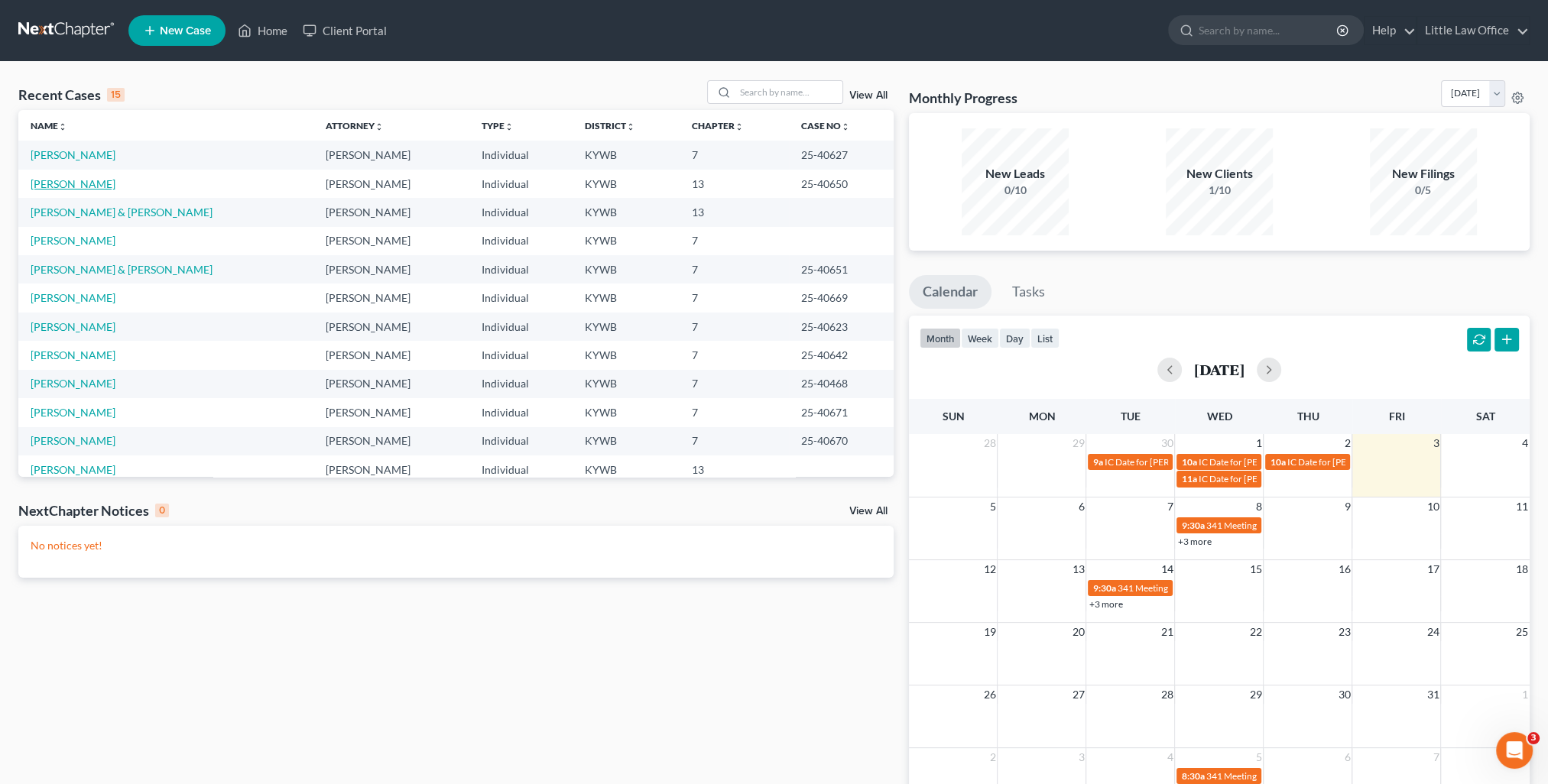
click at [76, 188] on link "Ford, Kimberly" at bounding box center [73, 184] width 85 height 13
select select "4"
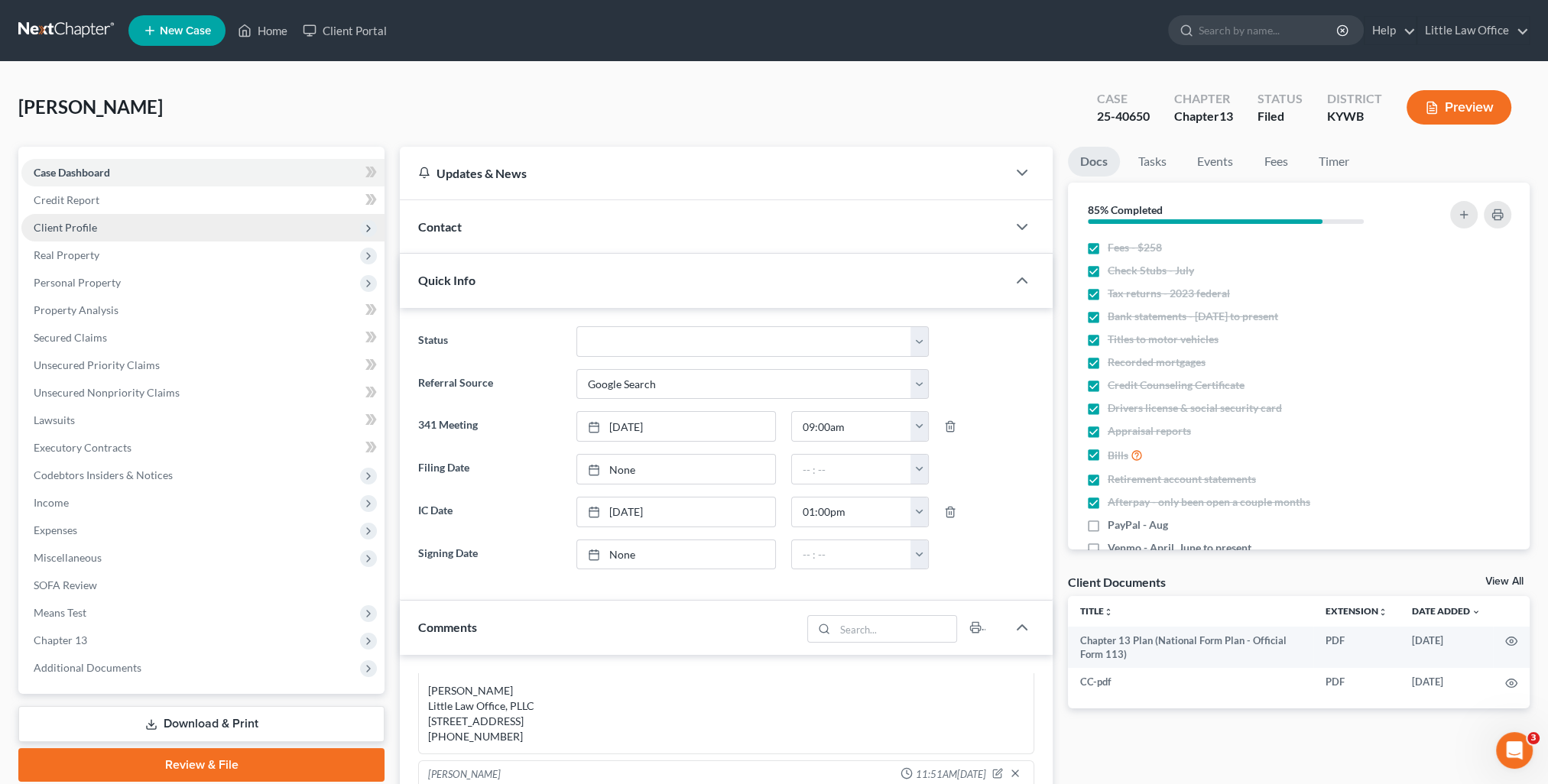
scroll to position [2330, 0]
click at [66, 230] on span "Client Profile" at bounding box center [65, 227] width 63 height 13
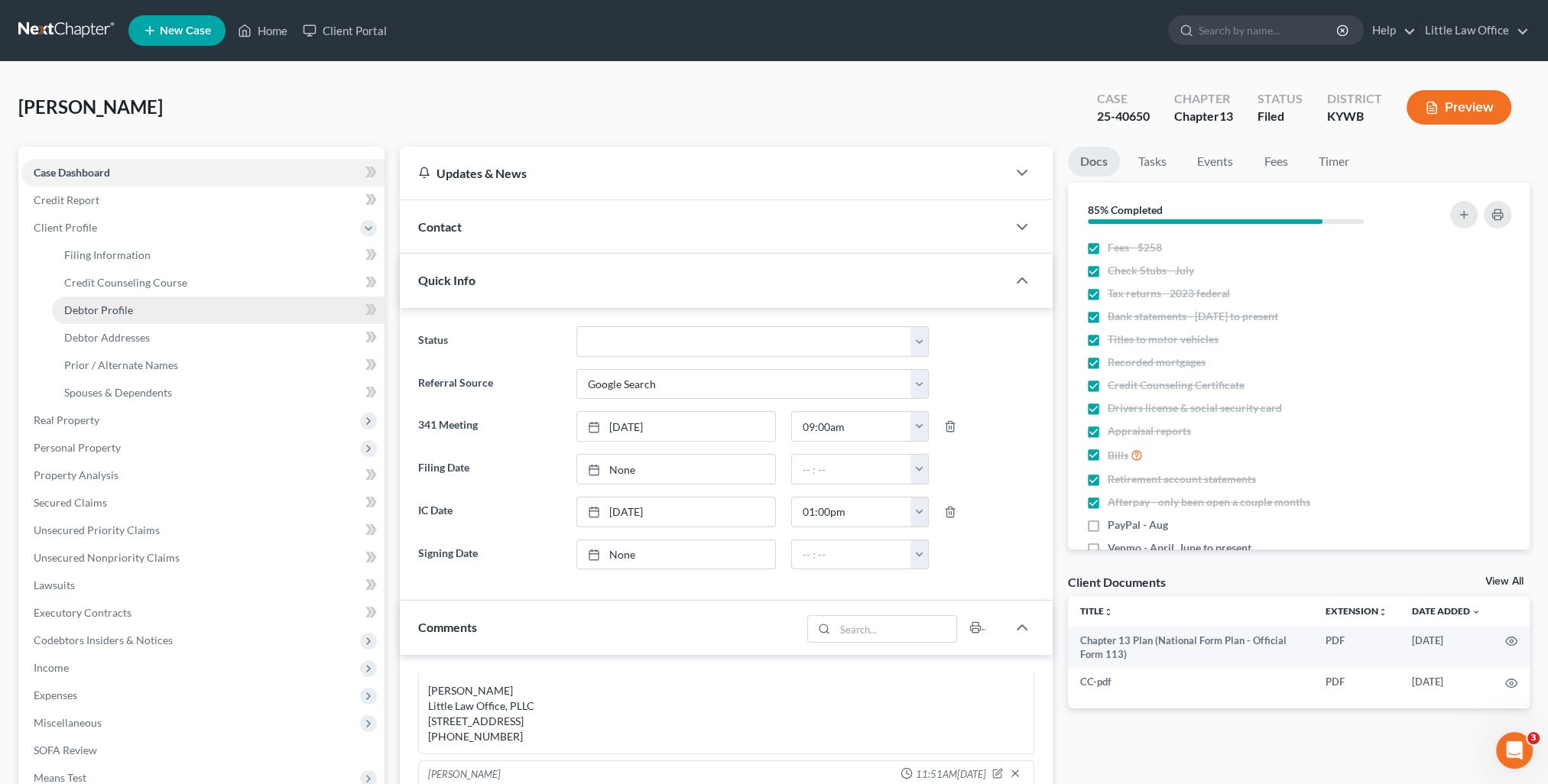
click at [92, 315] on span "Debtor Profile" at bounding box center [99, 311] width 69 height 13
select select "3"
select select "0"
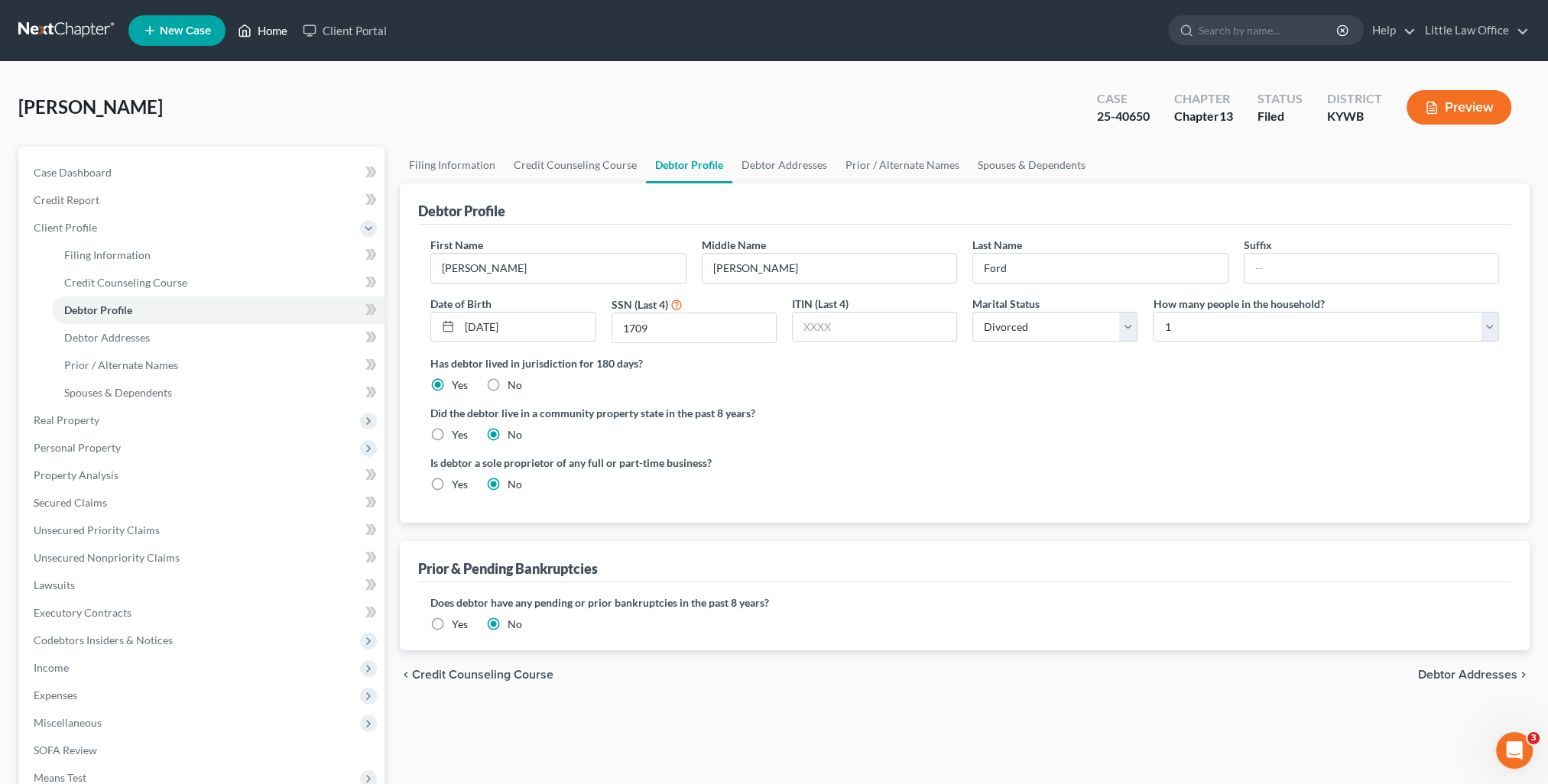
click at [276, 34] on link "Home" at bounding box center [263, 31] width 65 height 28
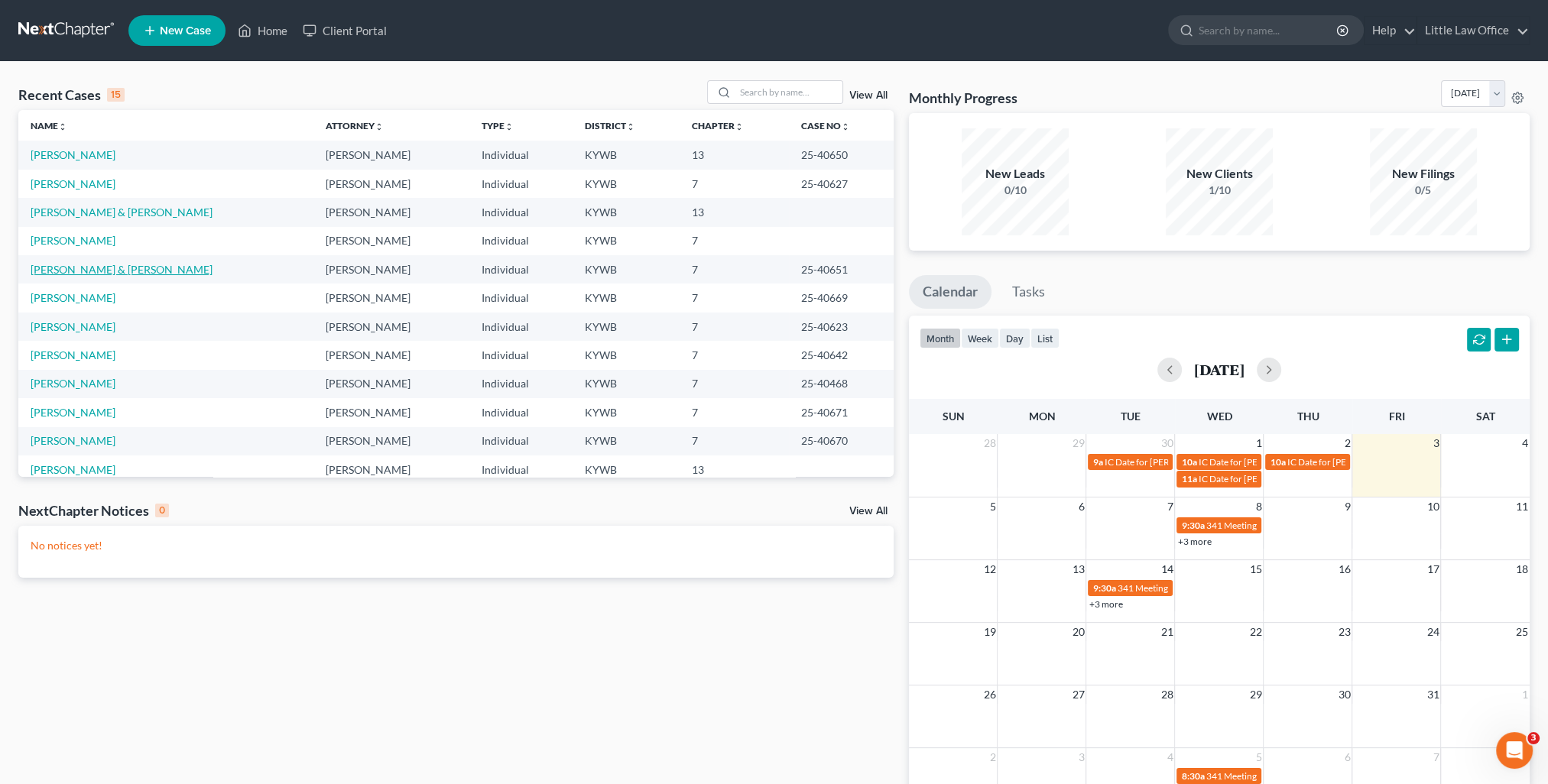
click at [65, 271] on link "Hoeft, Harrison & Jennifer" at bounding box center [122, 269] width 182 height 13
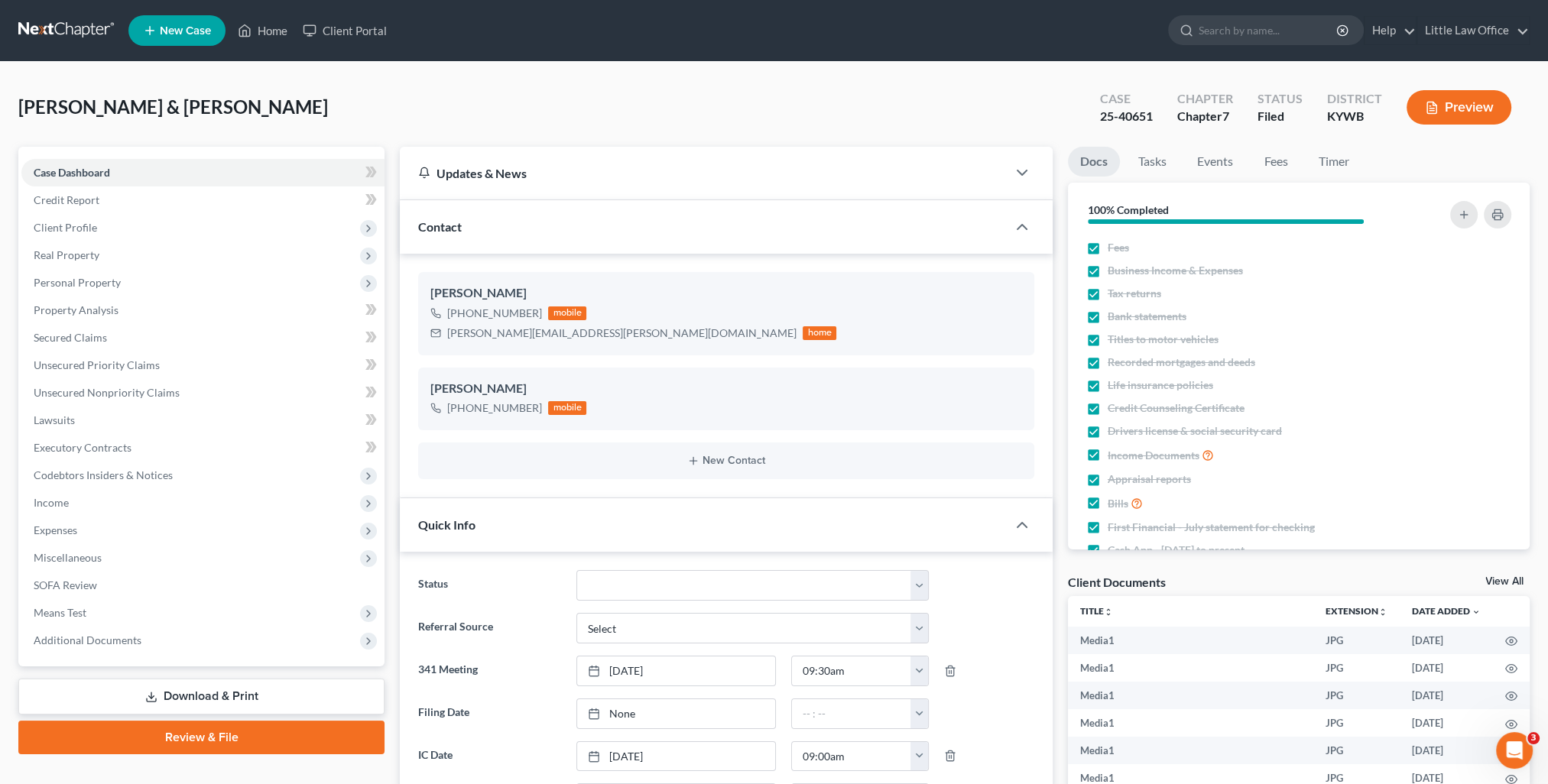
scroll to position [15499, 0]
drag, startPoint x: 290, startPoint y: 32, endPoint x: 319, endPoint y: 46, distance: 32.2
click at [290, 32] on link "Home" at bounding box center [263, 31] width 65 height 28
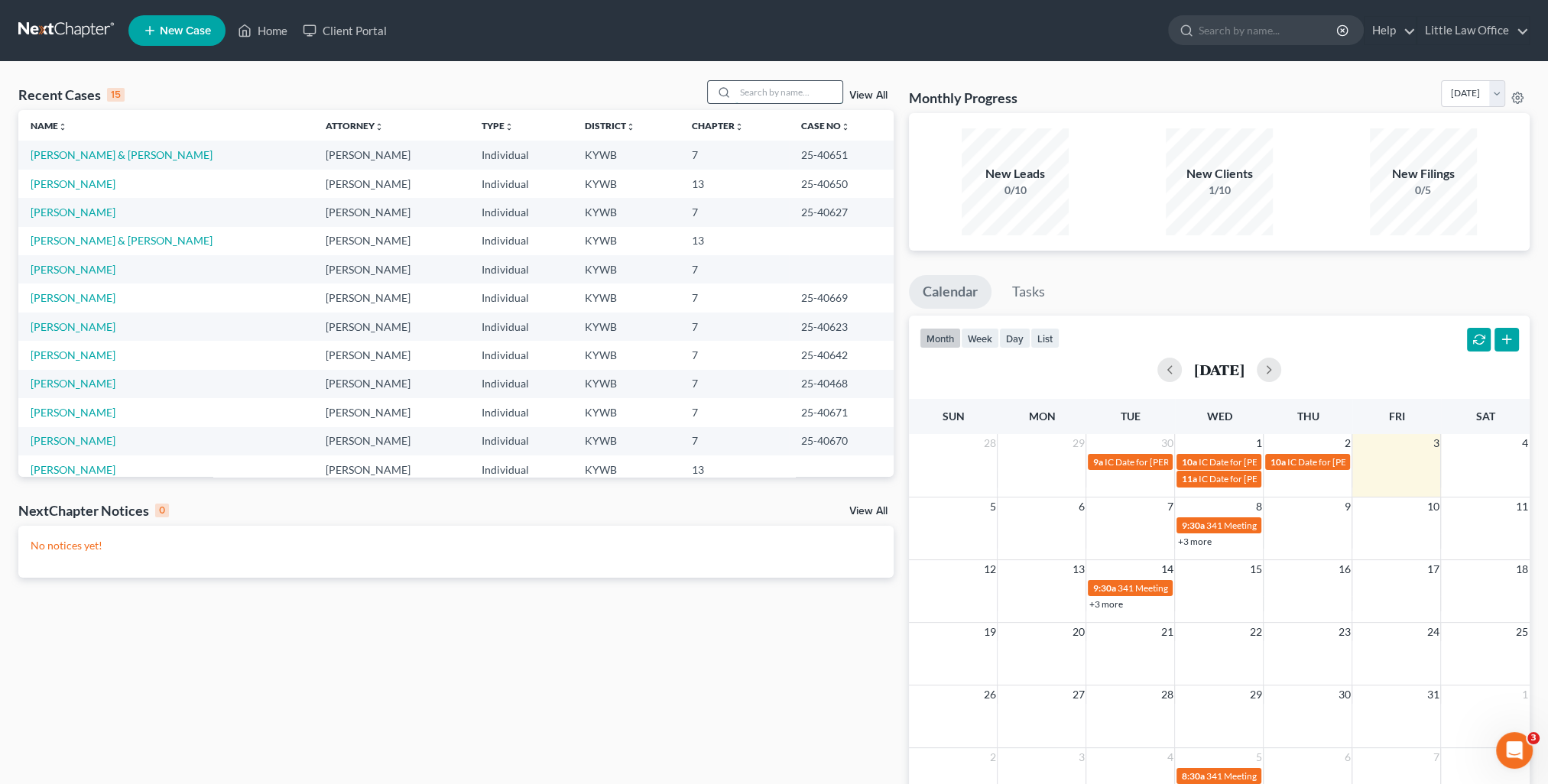
click at [781, 92] on input "search" at bounding box center [789, 92] width 107 height 22
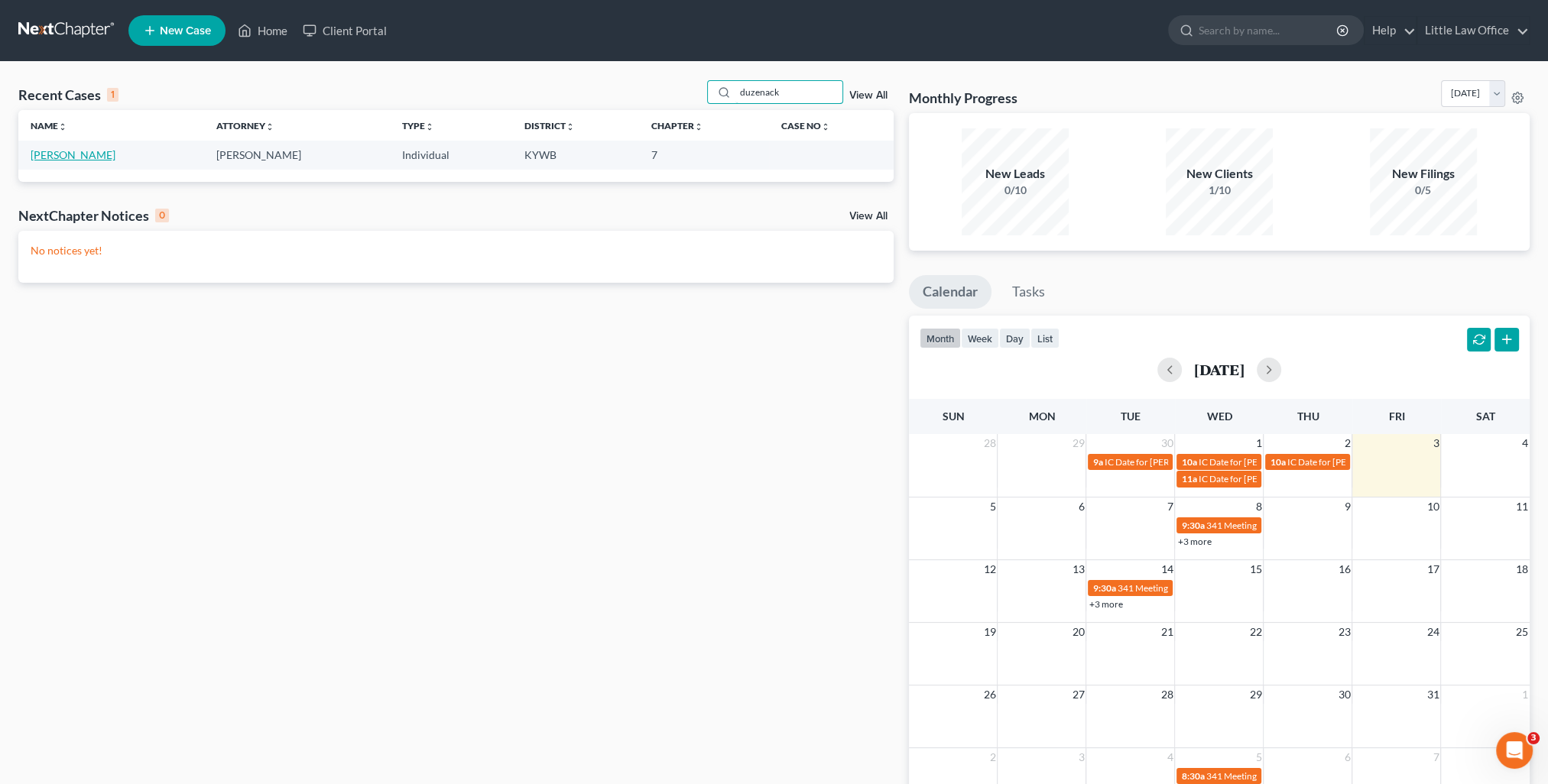
type input "duzenack"
click at [62, 154] on link "Duzenack, Teresa" at bounding box center [73, 155] width 85 height 13
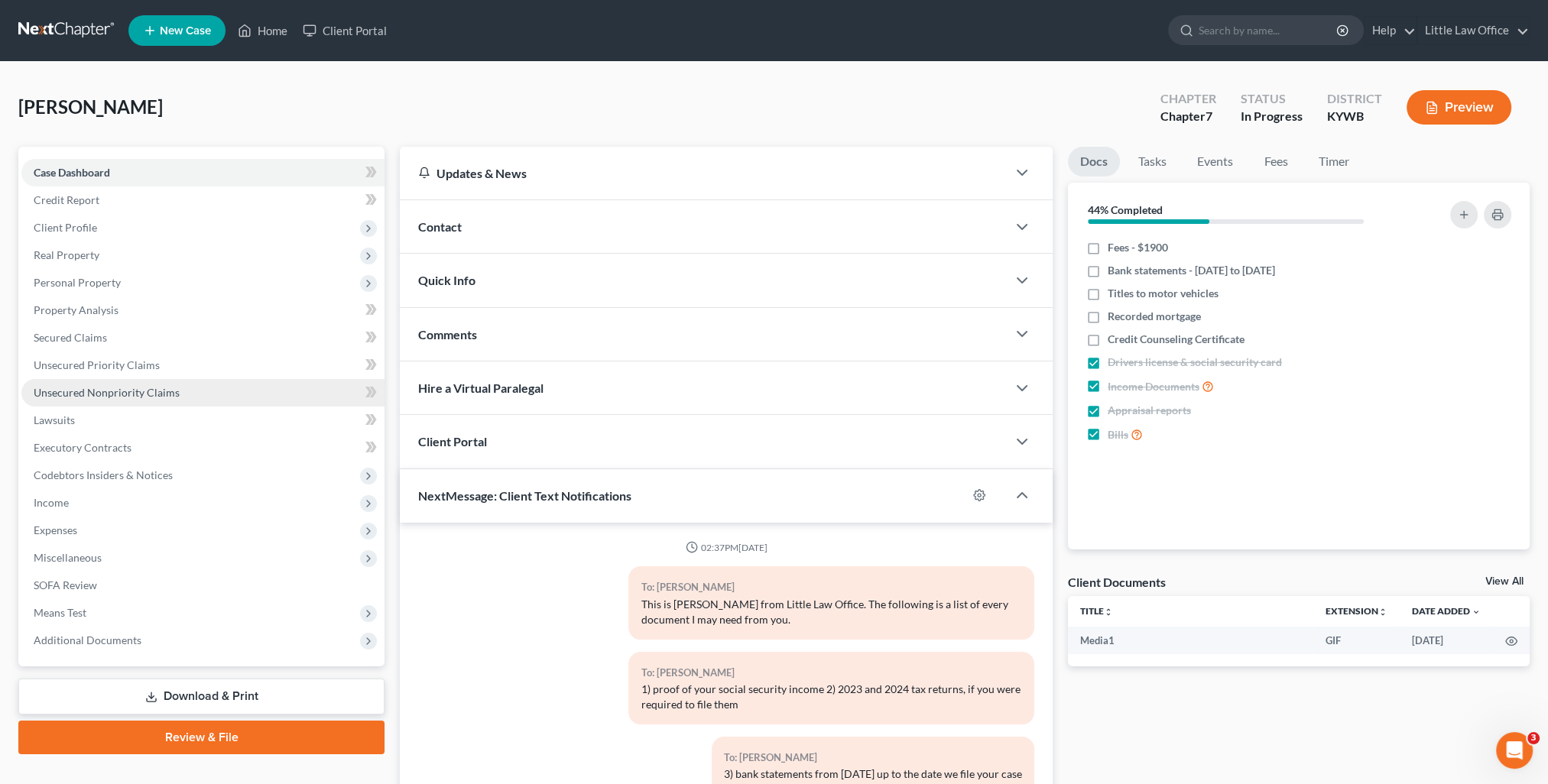
click at [151, 391] on span "Unsecured Nonpriority Claims" at bounding box center [106, 393] width 146 height 13
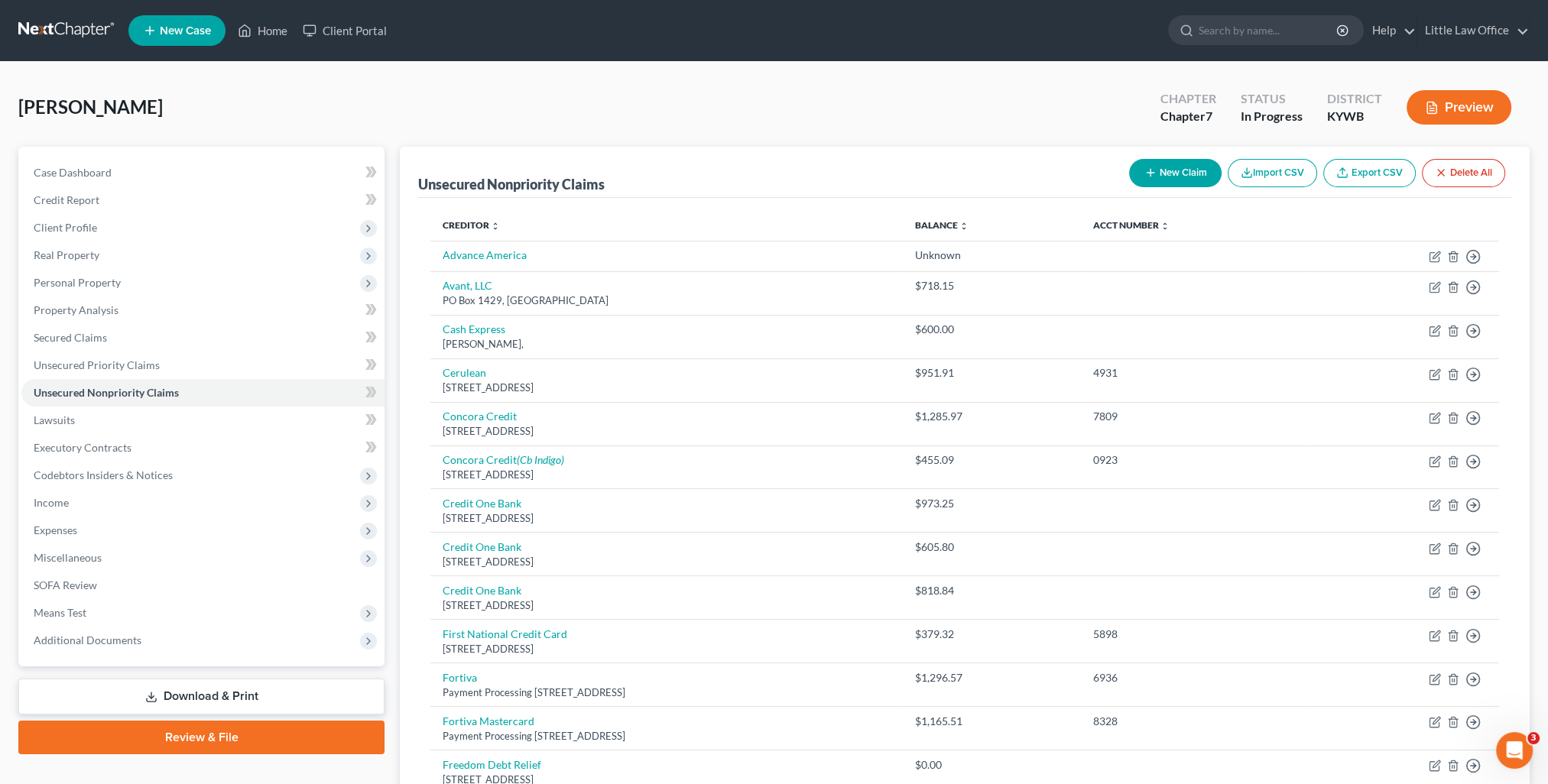
click at [1173, 166] on button "New Claim" at bounding box center [1175, 173] width 92 height 29
select select "0"
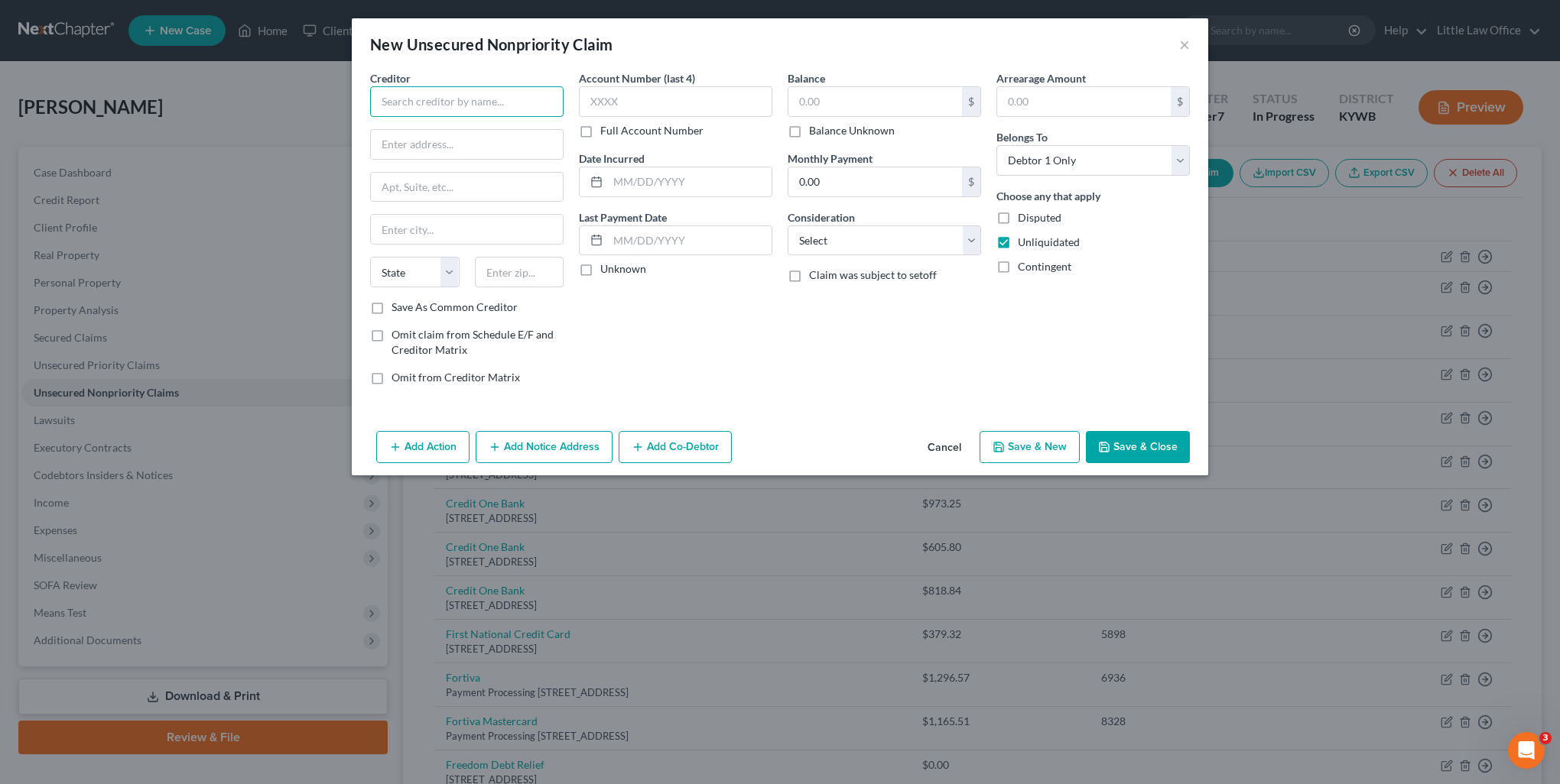
click at [434, 99] on input "text" at bounding box center [467, 102] width 194 height 31
type input "AT&T"
click at [440, 133] on div "AT&T" at bounding box center [462, 128] width 159 height 15
type input "P.O. Box 6416"
type input "Carol Stream"
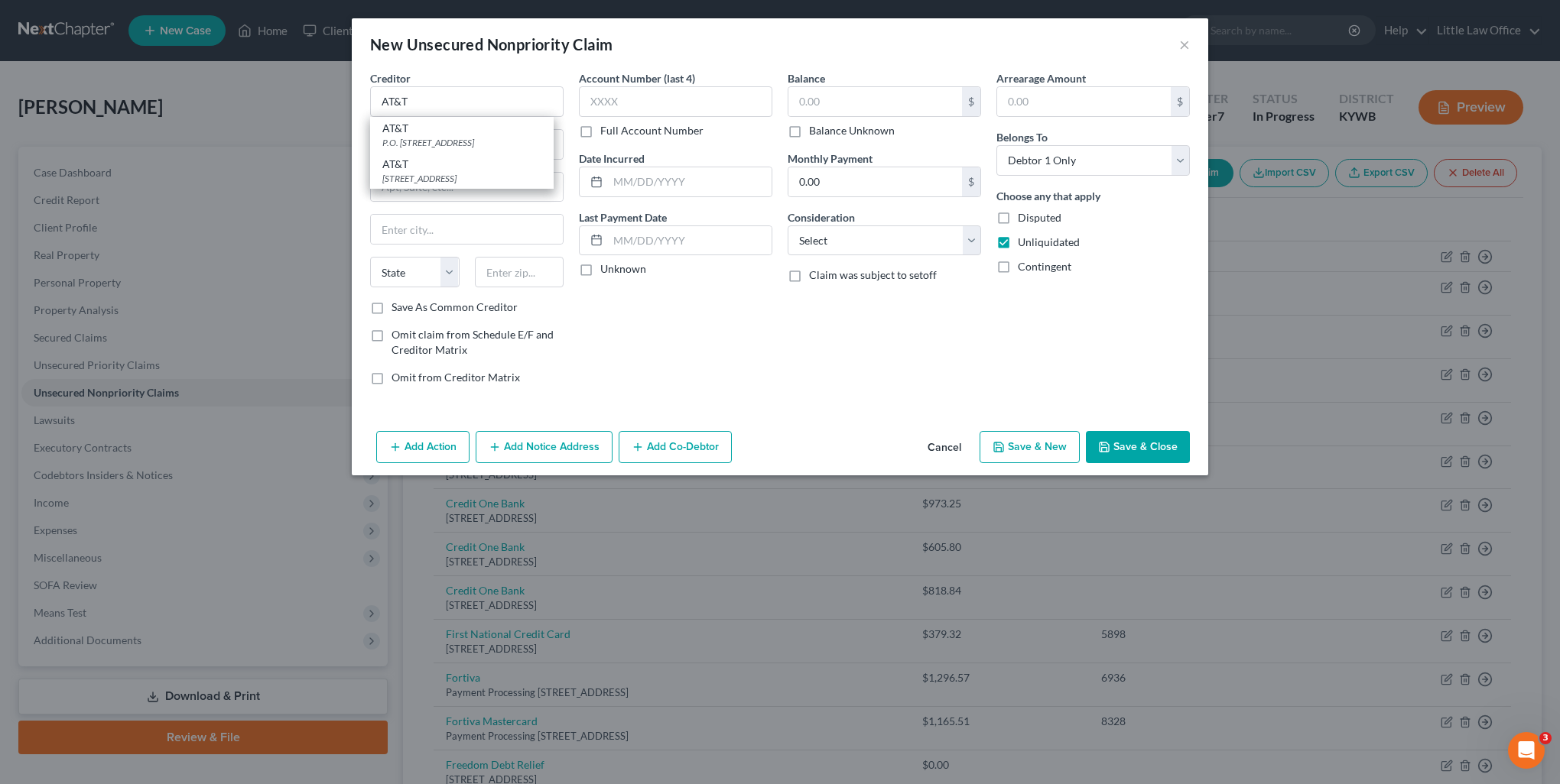
select select "14"
type input "60197"
click at [885, 232] on select "Select Cable / Satellite Services Collection Agency Credit Card Debt Debt Couns…" at bounding box center [884, 241] width 194 height 31
select select "19"
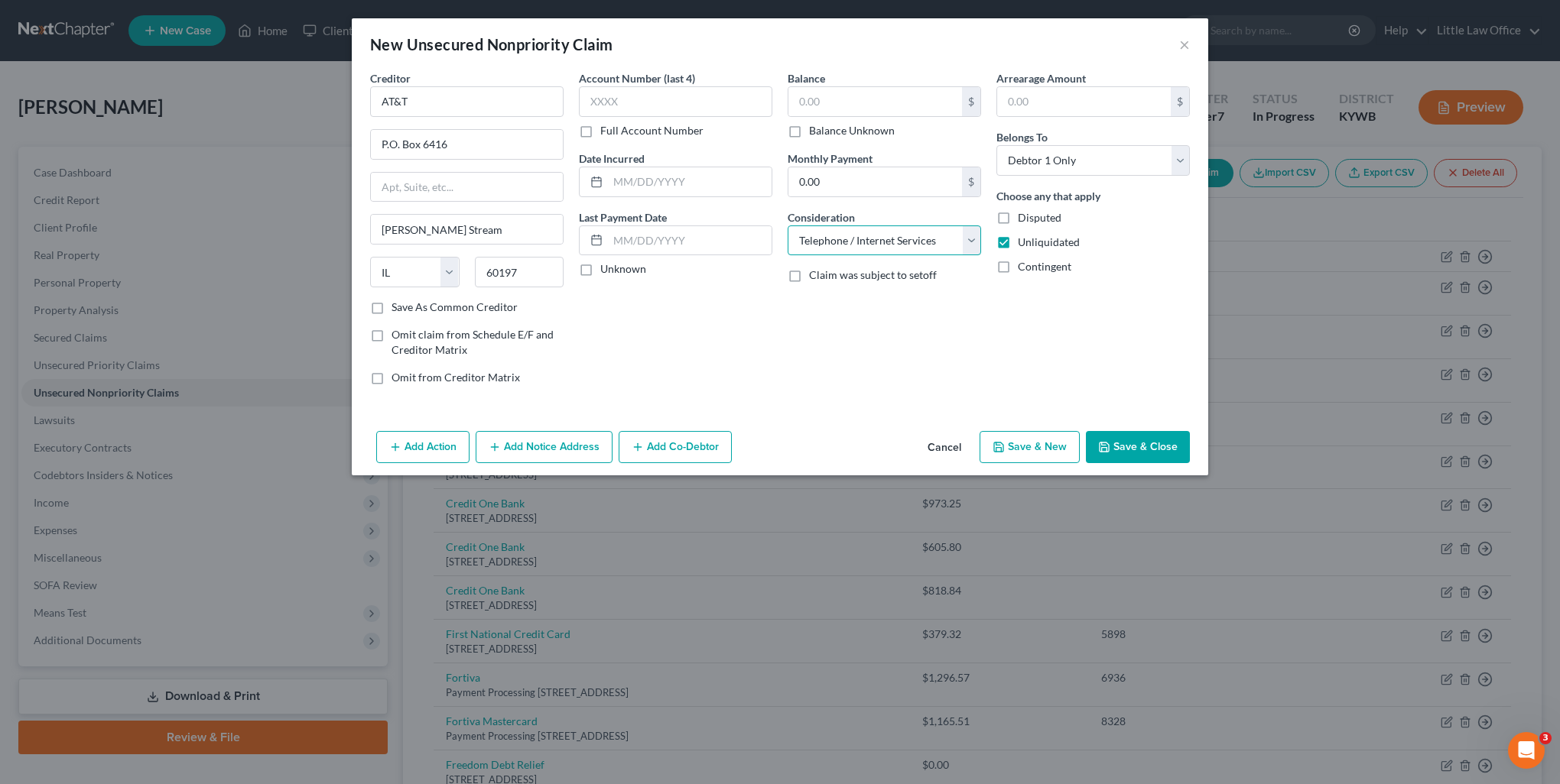
click at [787, 225] on select "Select Cable / Satellite Services Collection Agency Credit Card Debt Debt Couns…" at bounding box center [884, 241] width 194 height 31
click at [849, 88] on input "text" at bounding box center [874, 102] width 174 height 29
click at [1137, 447] on button "Save & Close" at bounding box center [1137, 447] width 104 height 32
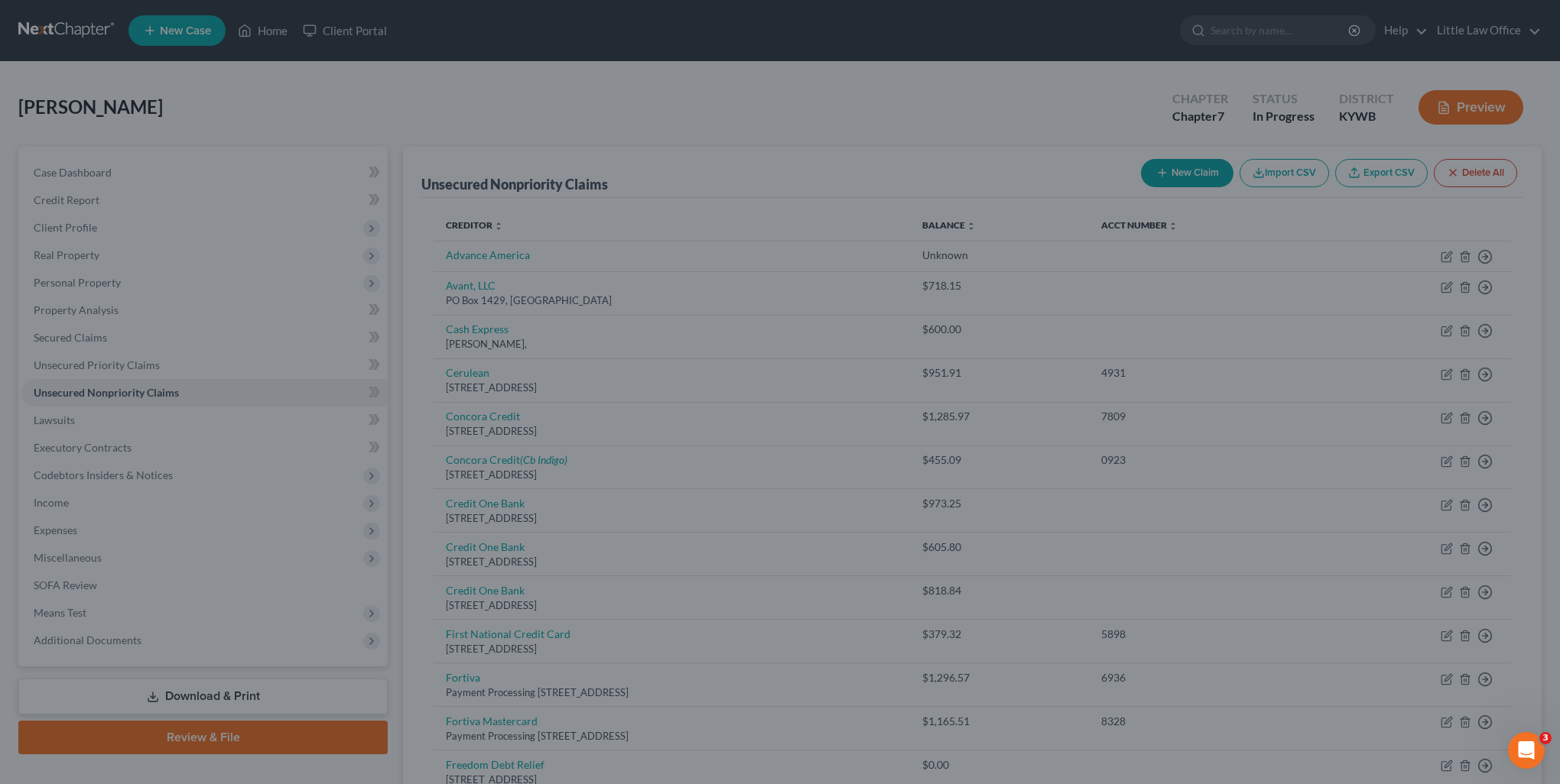
type input "1,300.00"
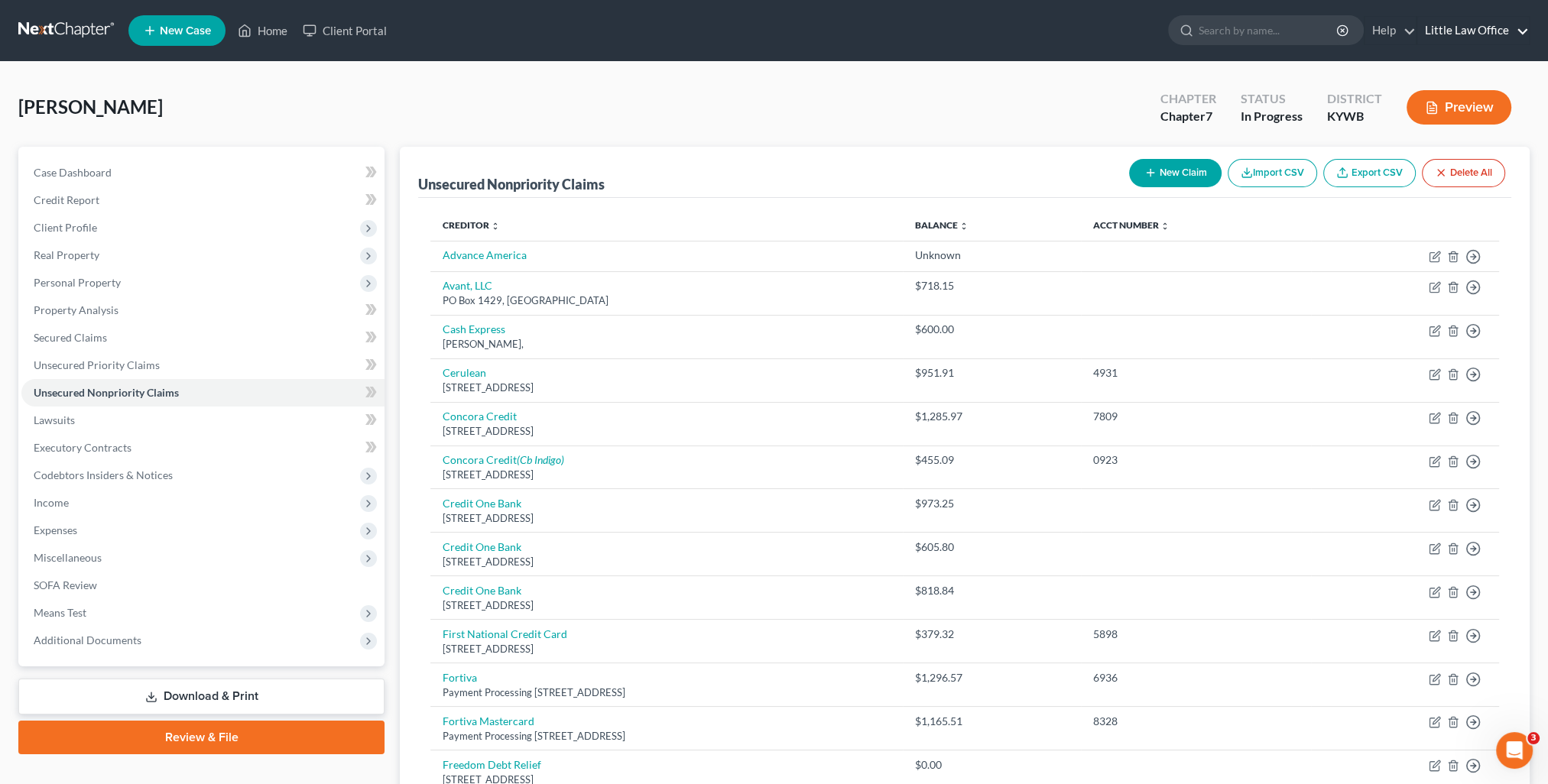
click at [1459, 28] on link "Little Law Office" at bounding box center [1472, 31] width 111 height 28
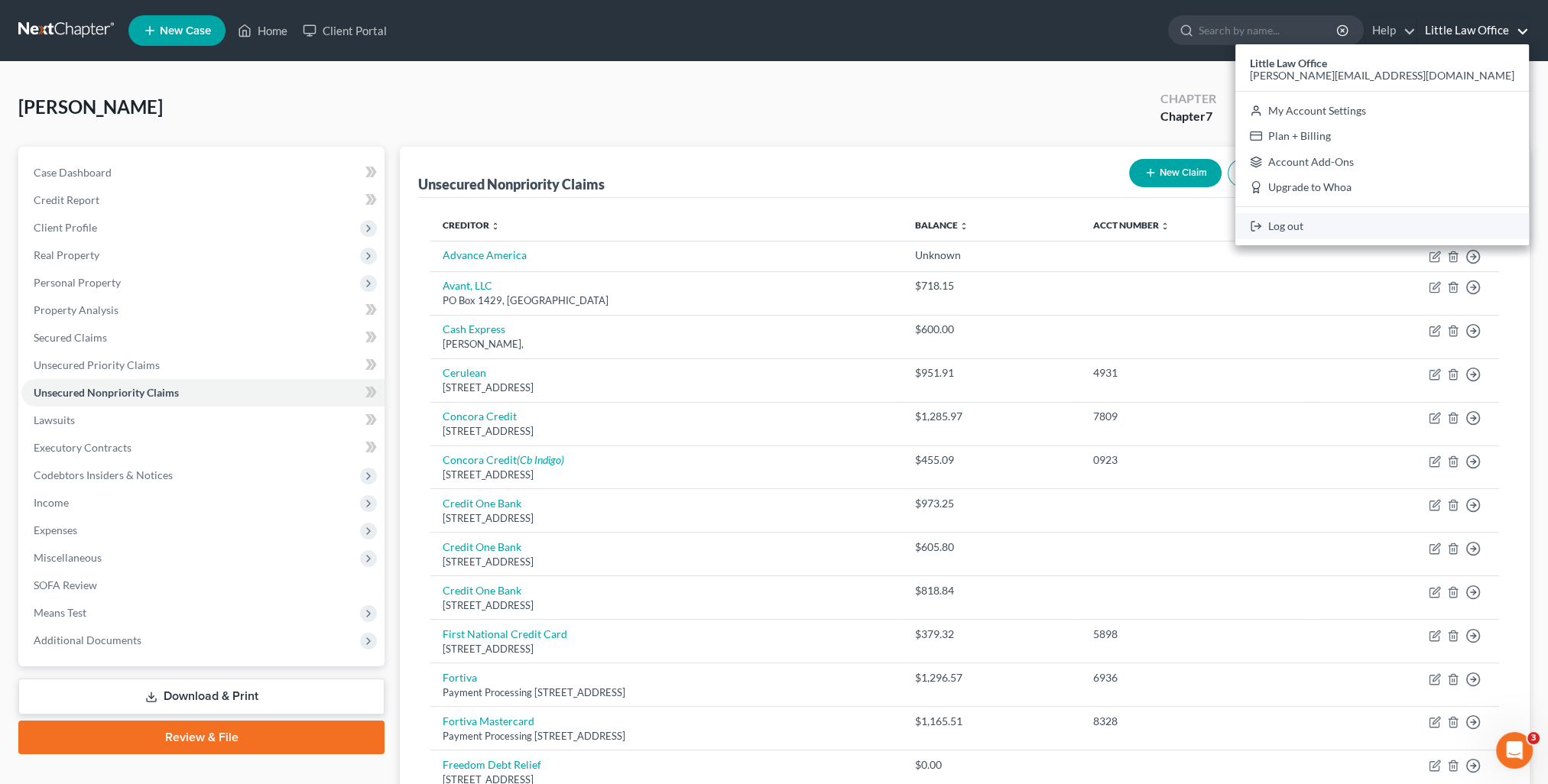
click at [1428, 225] on link "Log out" at bounding box center [1382, 225] width 293 height 26
